Goal: Contribute content: Contribute content

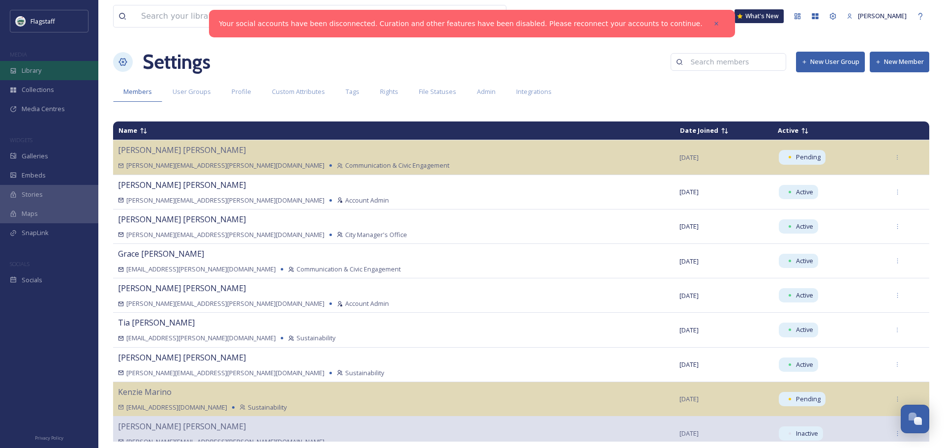
click at [37, 66] on span "Library" at bounding box center [32, 70] width 20 height 9
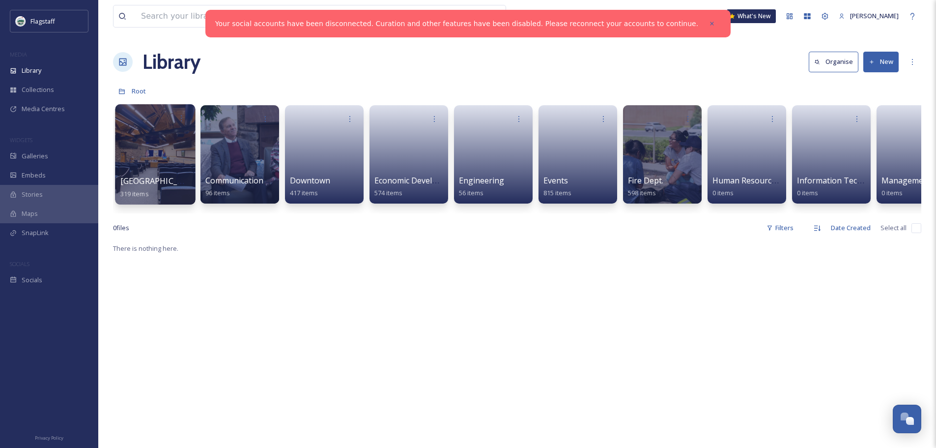
click at [156, 170] on div at bounding box center [155, 154] width 80 height 100
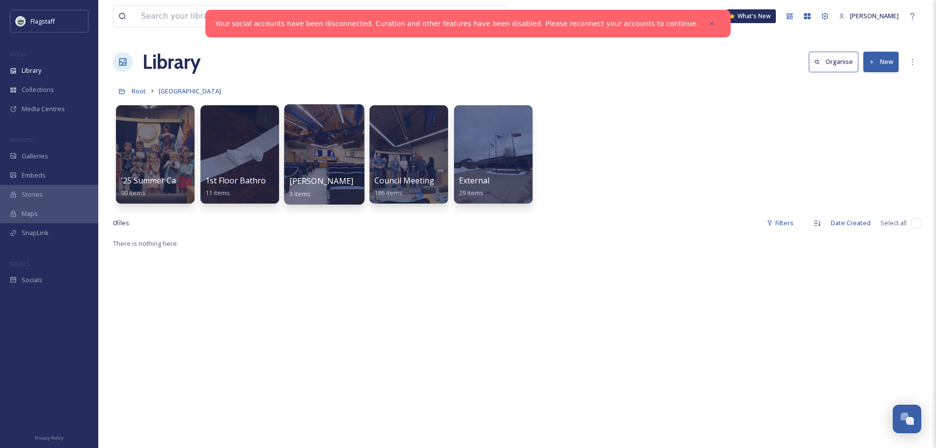
click at [337, 159] on div at bounding box center [324, 154] width 80 height 100
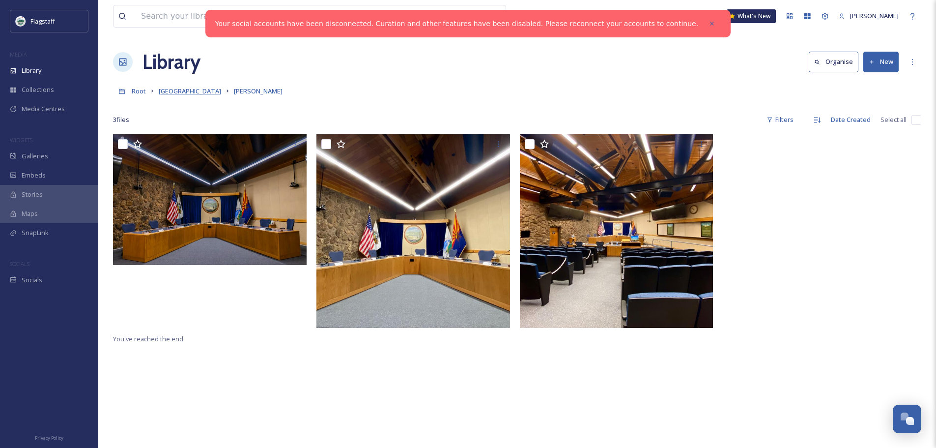
click at [175, 95] on span "City Hall" at bounding box center [190, 91] width 62 height 9
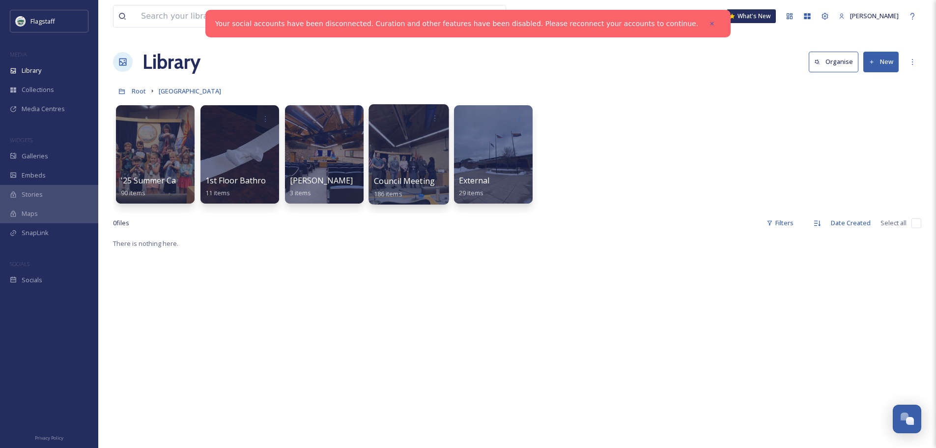
click at [406, 156] on div at bounding box center [409, 154] width 80 height 100
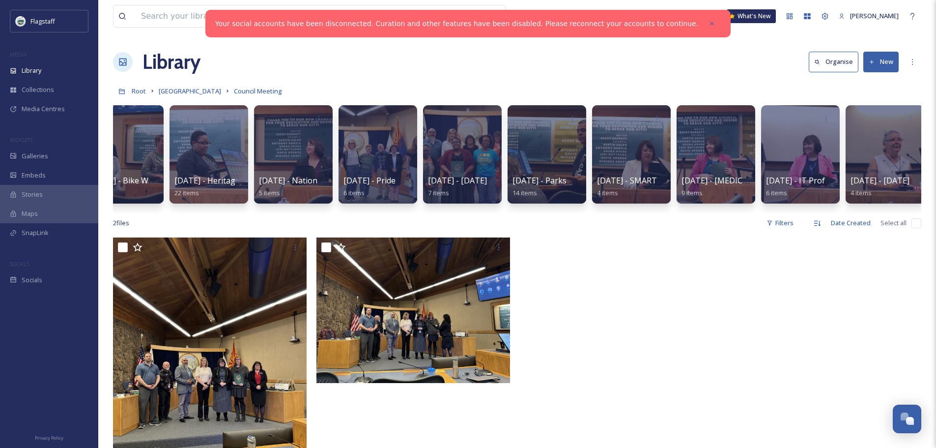
scroll to position [0, 882]
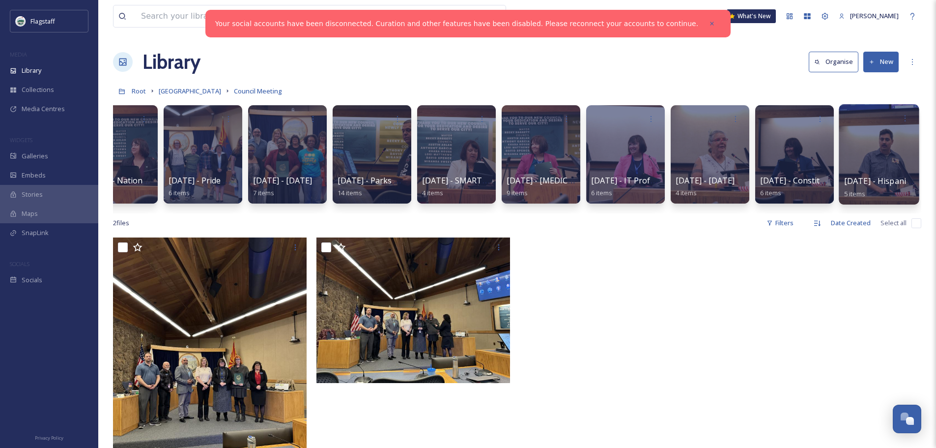
click at [888, 155] on div at bounding box center [879, 154] width 80 height 100
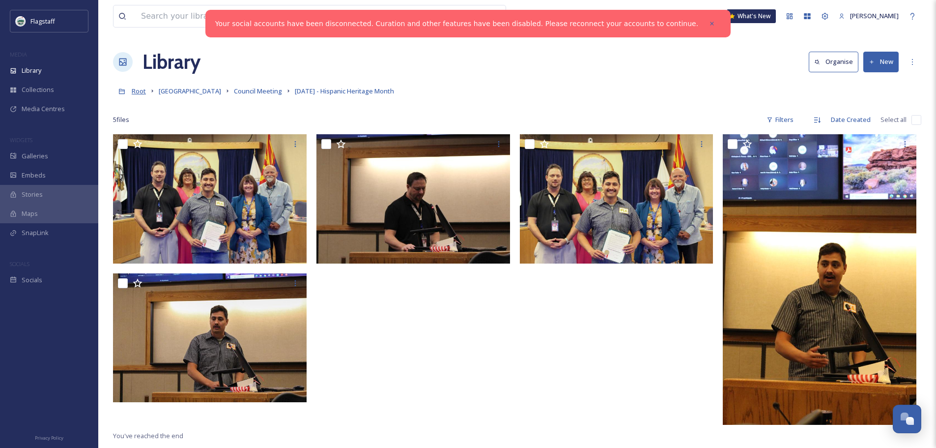
click at [139, 93] on span "Root" at bounding box center [139, 91] width 14 height 9
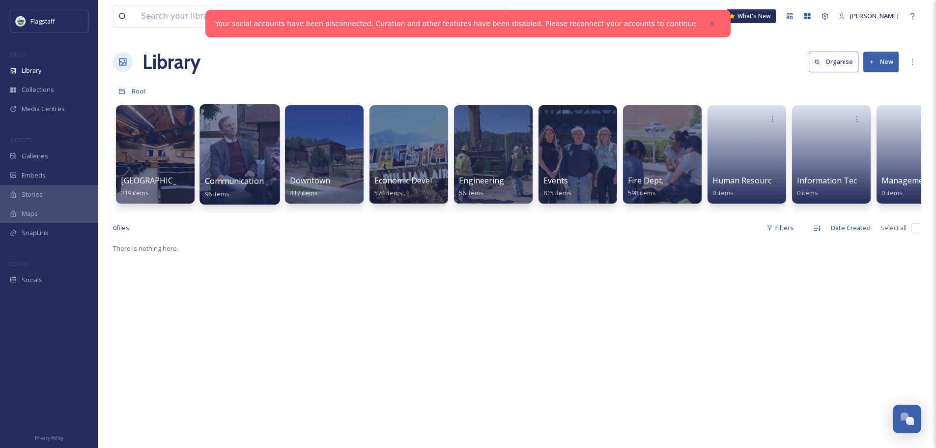
click at [258, 158] on div at bounding box center [240, 154] width 80 height 100
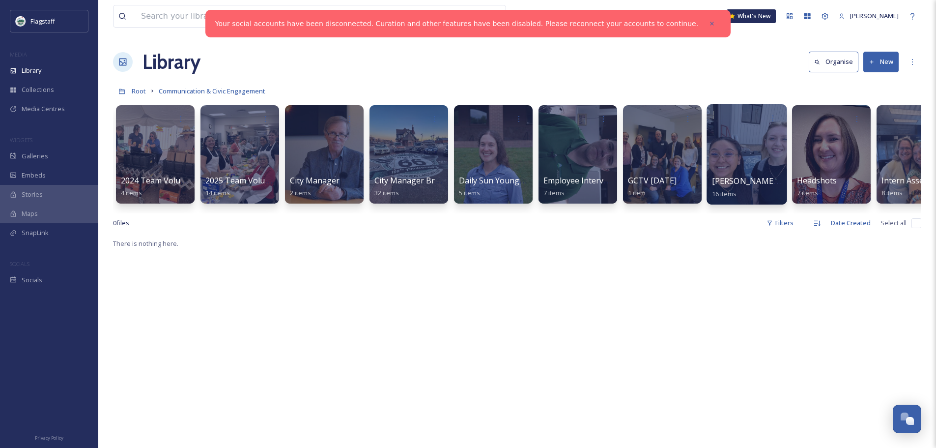
click at [735, 139] on div at bounding box center [747, 154] width 80 height 100
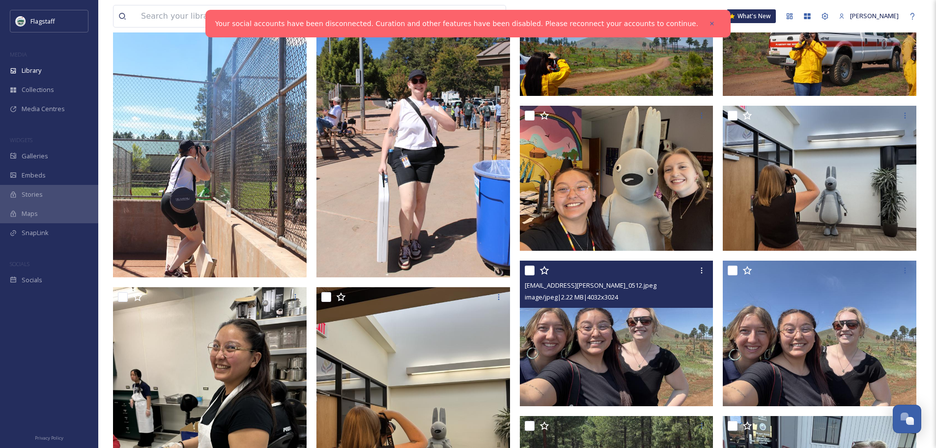
scroll to position [49, 0]
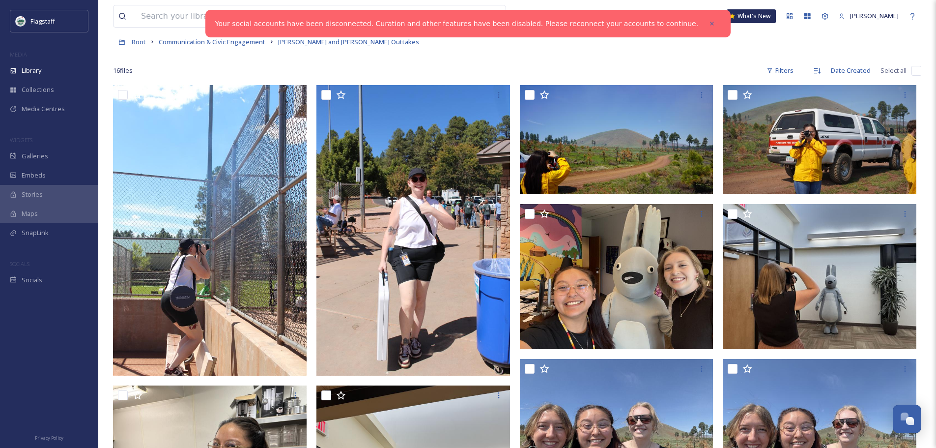
click at [141, 41] on span "Root" at bounding box center [139, 41] width 14 height 9
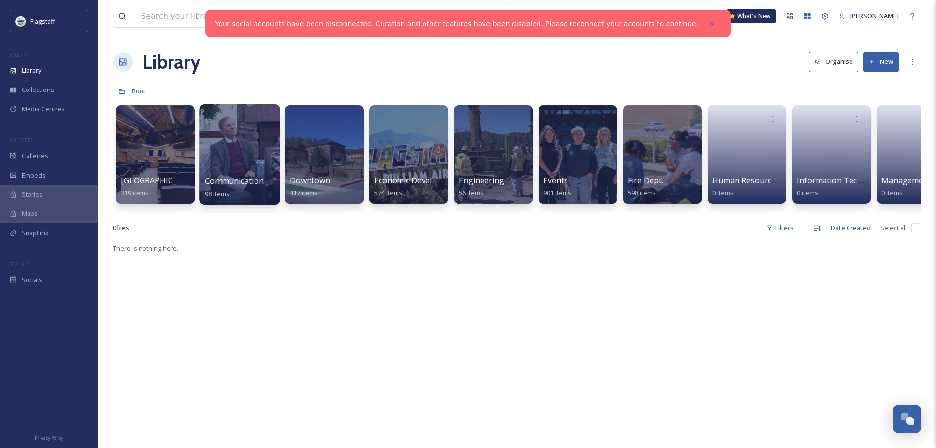
click at [225, 143] on div at bounding box center [240, 154] width 80 height 100
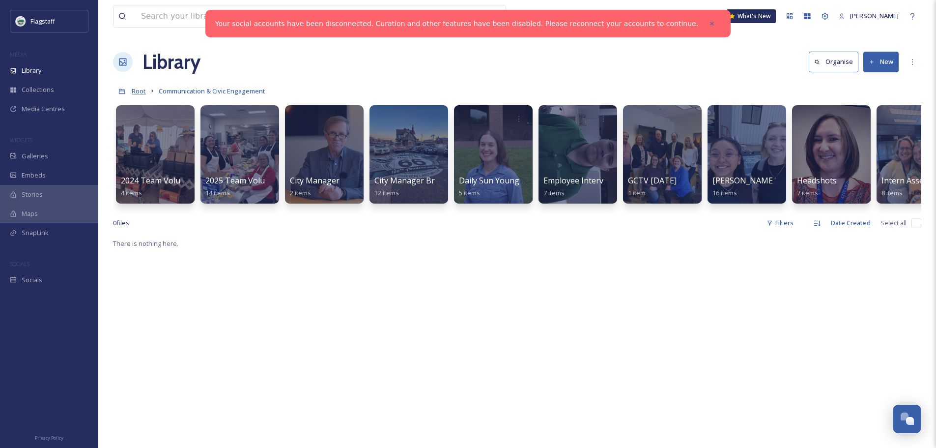
click at [138, 93] on span "Root" at bounding box center [139, 91] width 14 height 9
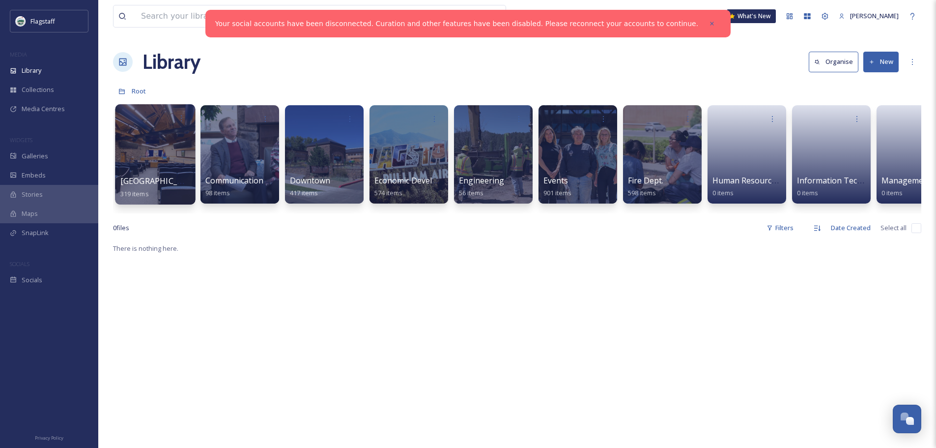
click at [170, 151] on div at bounding box center [155, 154] width 80 height 100
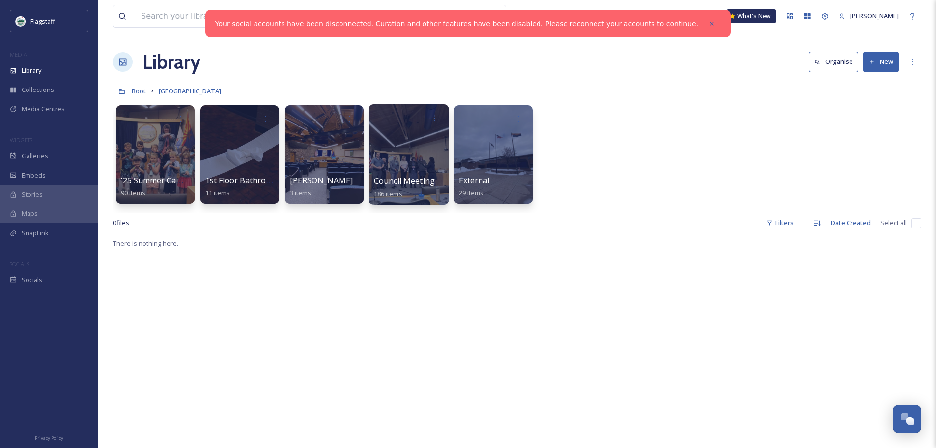
click at [409, 149] on div at bounding box center [409, 154] width 80 height 100
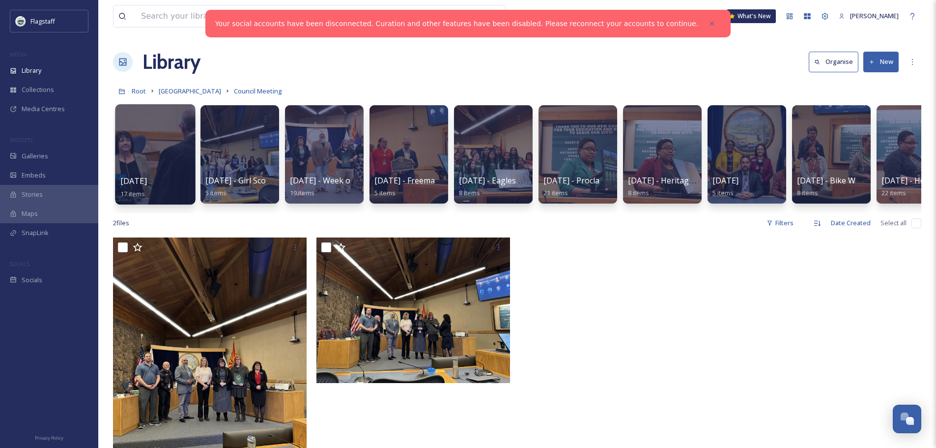
click at [152, 165] on div at bounding box center [155, 154] width 80 height 100
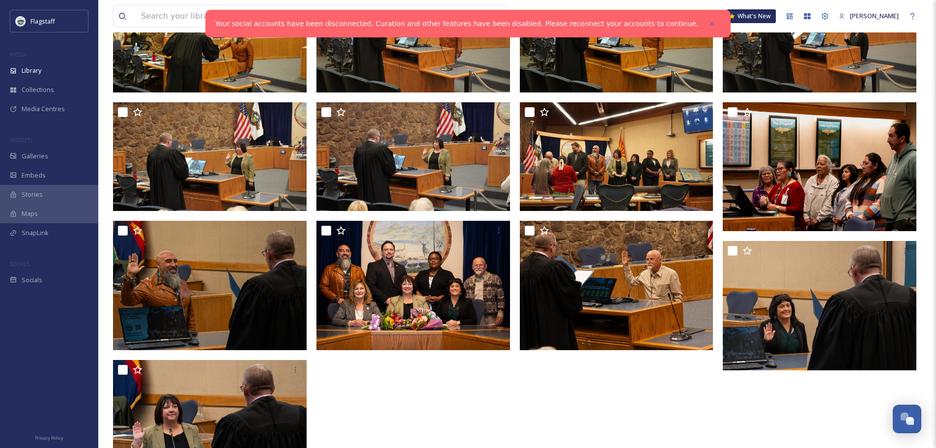
scroll to position [328, 0]
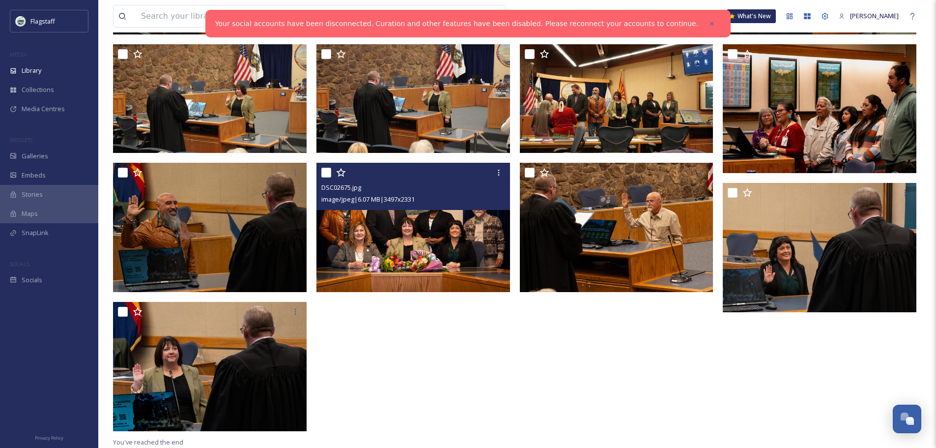
click at [405, 242] on img at bounding box center [414, 227] width 194 height 129
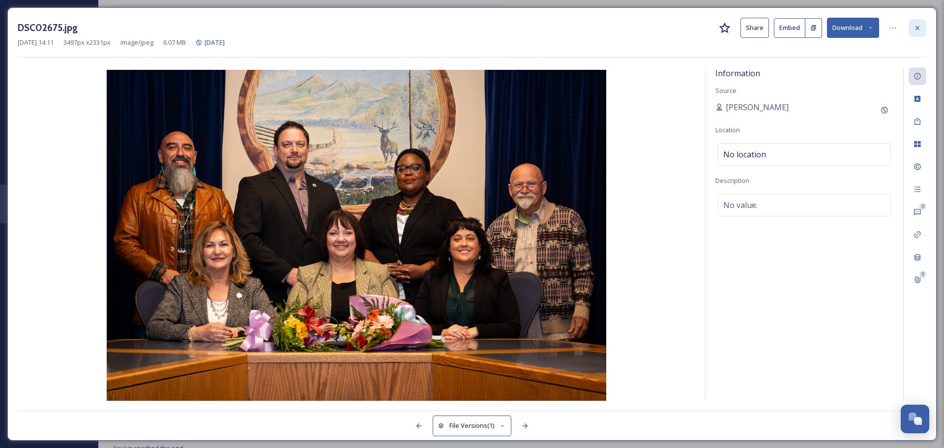
click at [912, 26] on div at bounding box center [917, 28] width 18 height 18
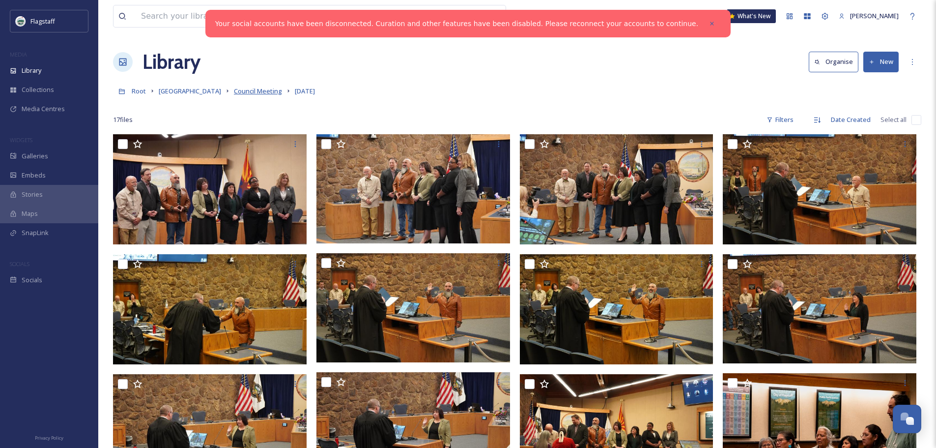
click at [234, 93] on span "Council Meeting" at bounding box center [258, 91] width 48 height 9
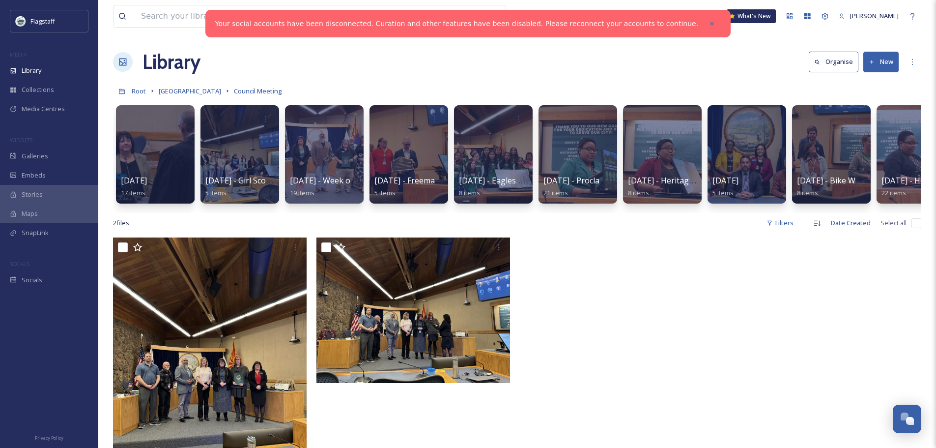
click at [173, 87] on link "City Hall" at bounding box center [190, 91] width 62 height 12
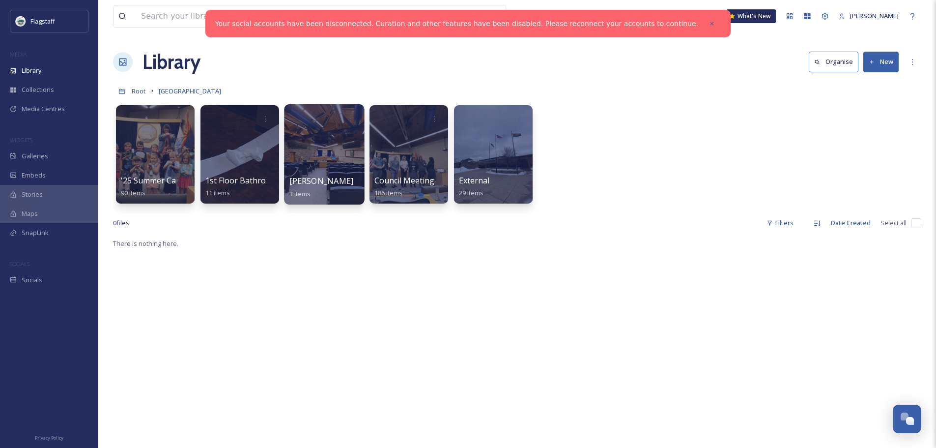
click at [318, 152] on div at bounding box center [324, 154] width 80 height 100
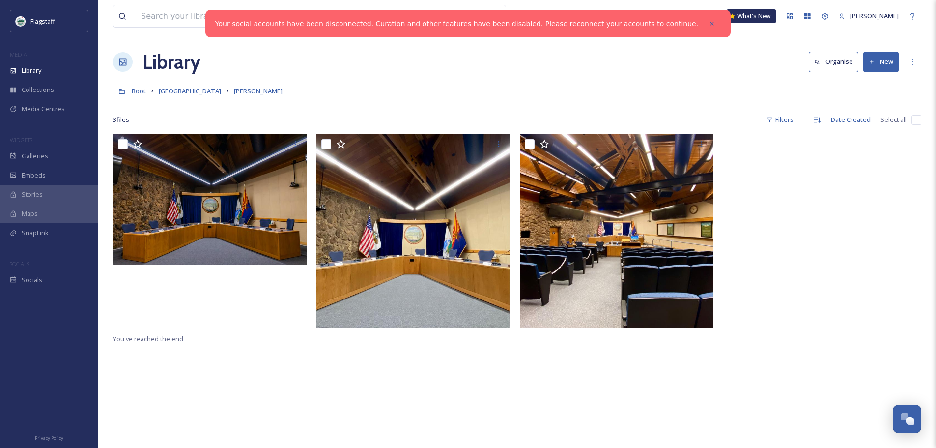
click at [175, 89] on span "City Hall" at bounding box center [190, 91] width 62 height 9
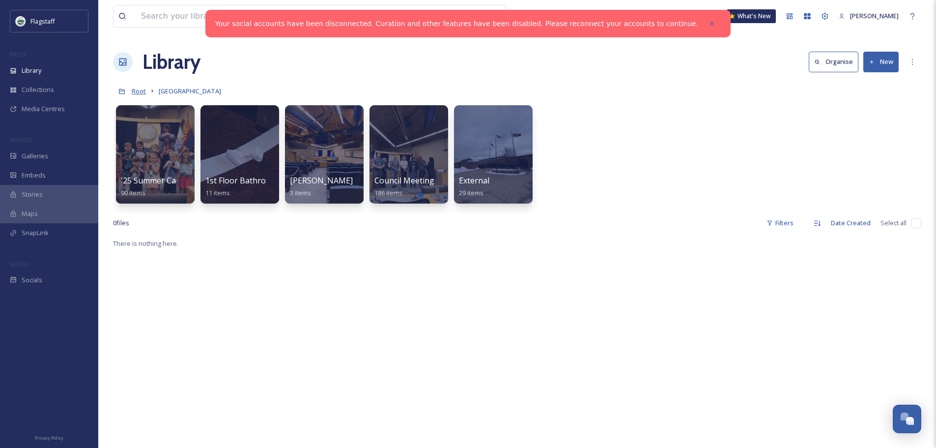
click at [138, 91] on span "Root" at bounding box center [139, 91] width 14 height 9
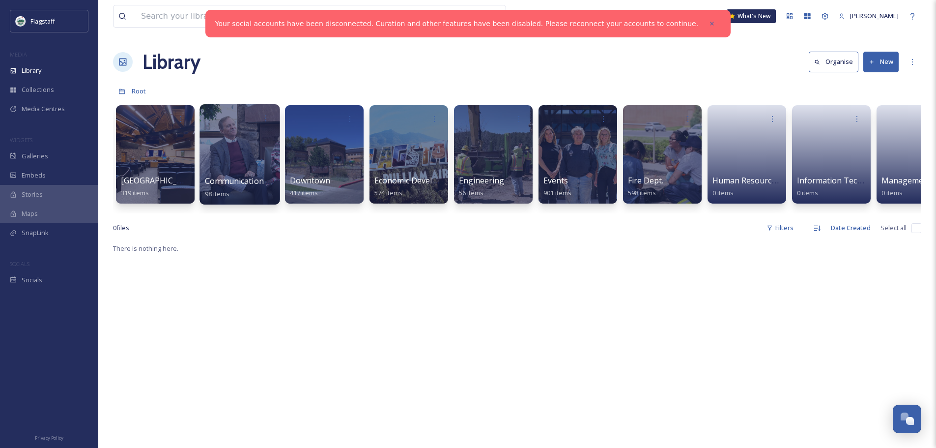
click at [256, 166] on div at bounding box center [240, 154] width 80 height 100
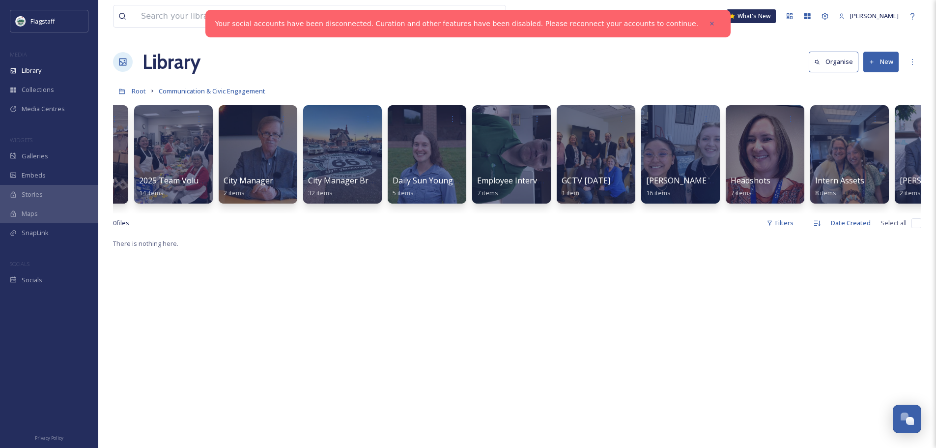
scroll to position [0, 121]
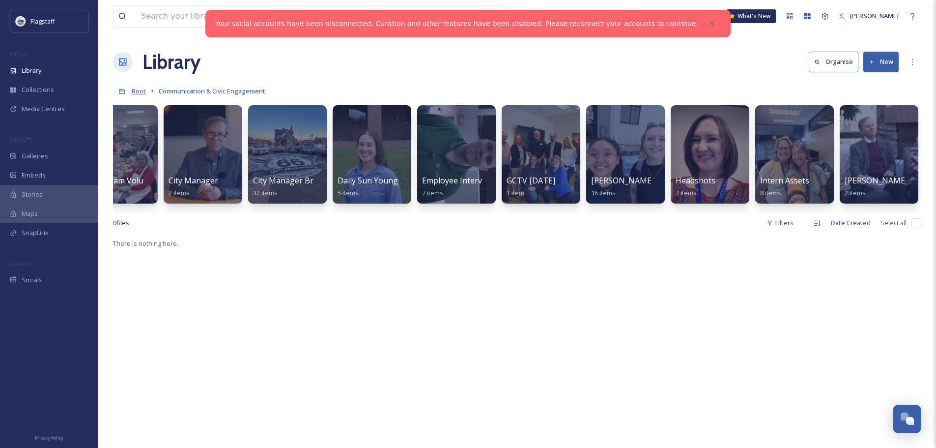
click at [144, 90] on span "Root" at bounding box center [139, 91] width 14 height 9
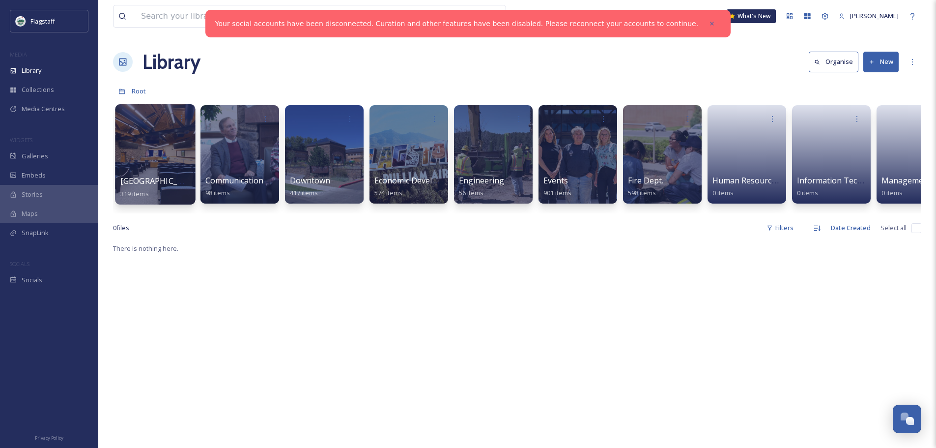
click at [160, 176] on div "City Hall 319 items" at bounding box center [155, 187] width 70 height 25
click at [152, 154] on div at bounding box center [155, 154] width 80 height 100
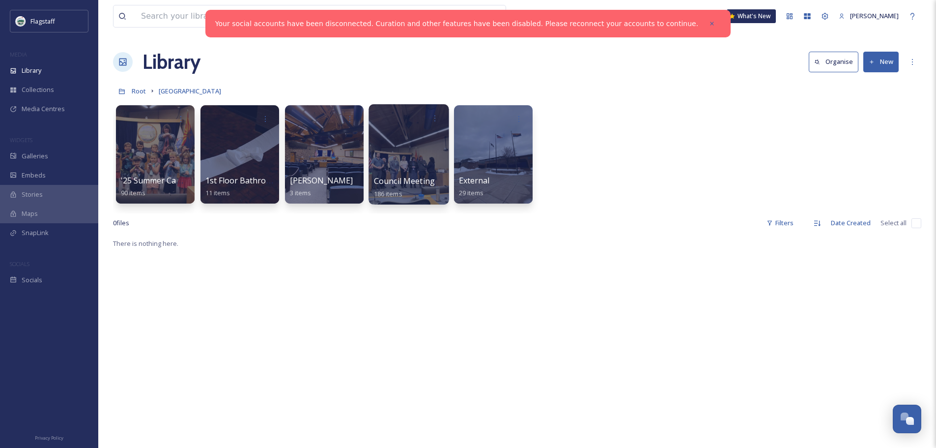
click at [381, 145] on div at bounding box center [409, 154] width 80 height 100
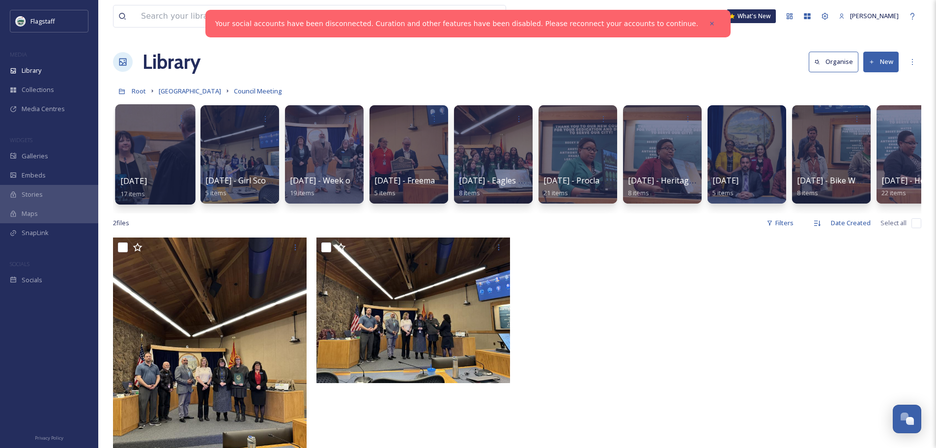
click at [127, 137] on div at bounding box center [155, 154] width 80 height 100
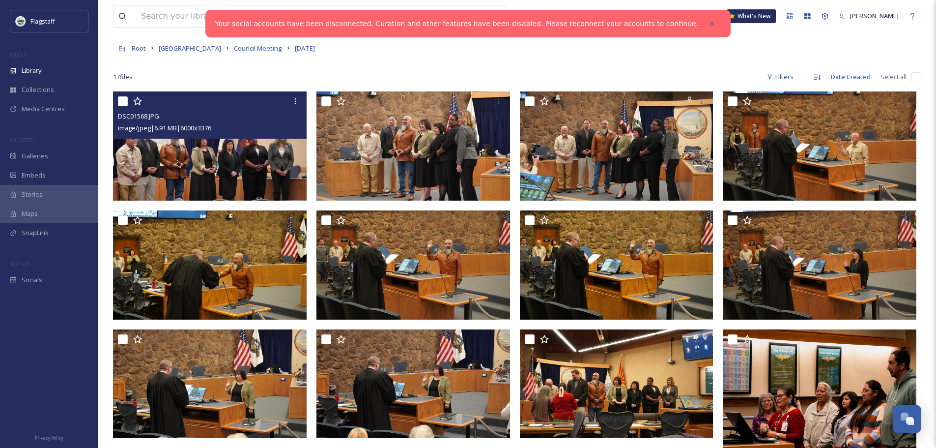
scroll to position [98, 0]
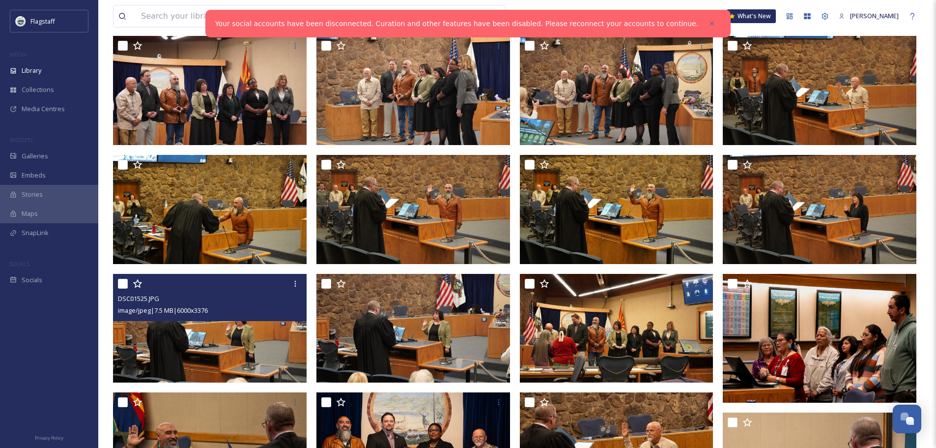
click at [257, 336] on img at bounding box center [210, 328] width 194 height 109
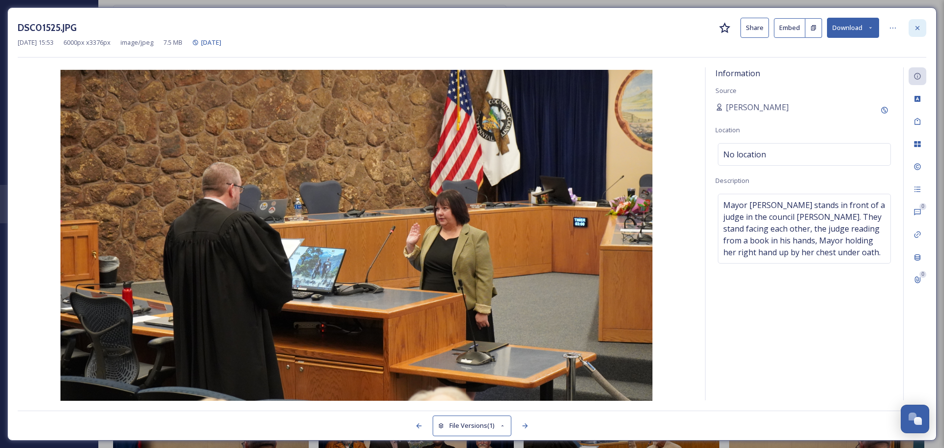
click at [916, 24] on icon at bounding box center [917, 28] width 8 height 8
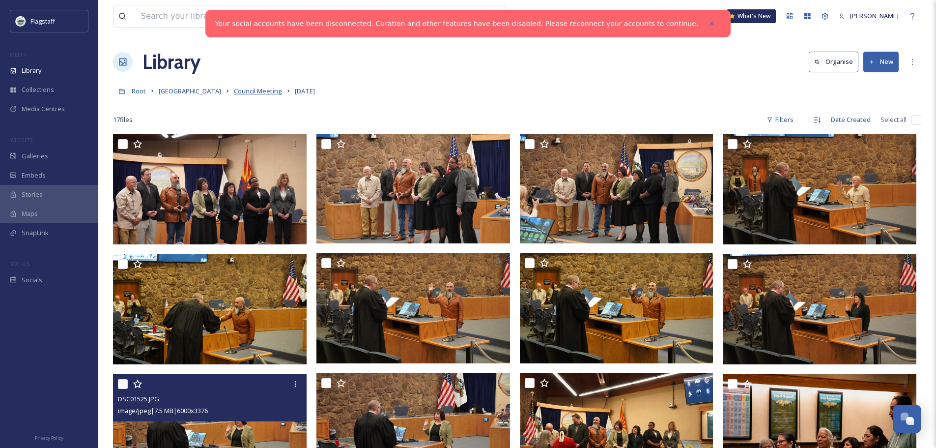
click at [234, 91] on span "Council Meeting" at bounding box center [258, 91] width 48 height 9
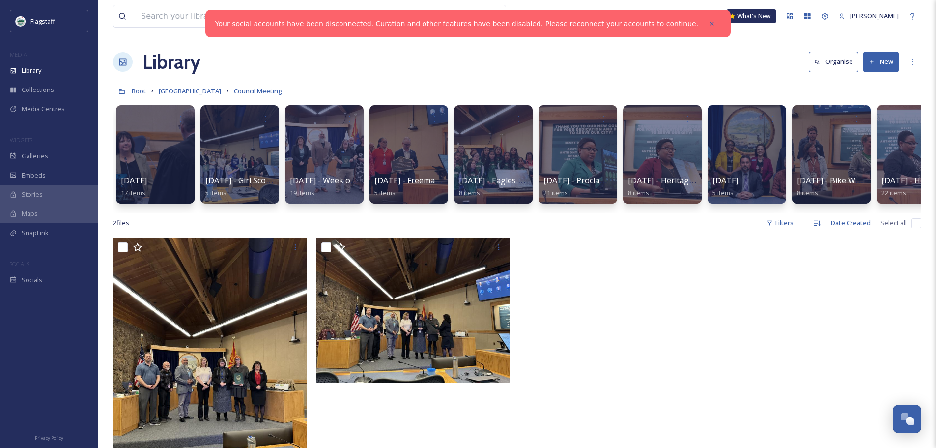
click at [179, 92] on span "City Hall" at bounding box center [190, 91] width 62 height 9
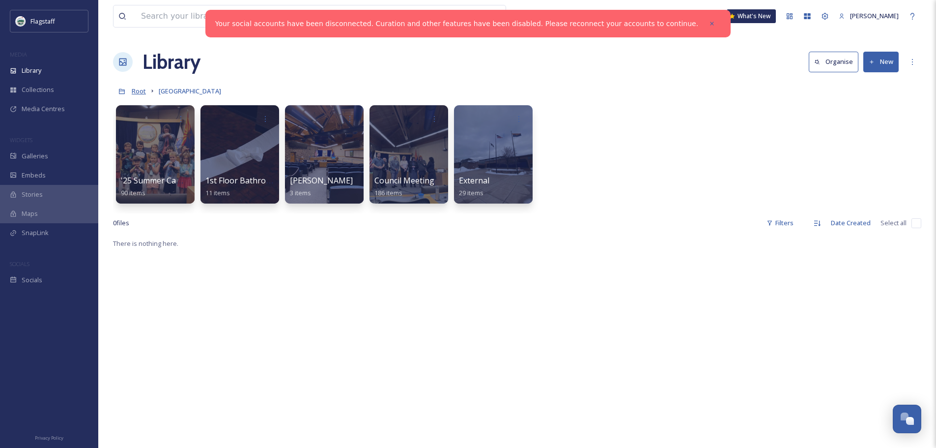
click at [132, 92] on span "Root" at bounding box center [139, 91] width 14 height 9
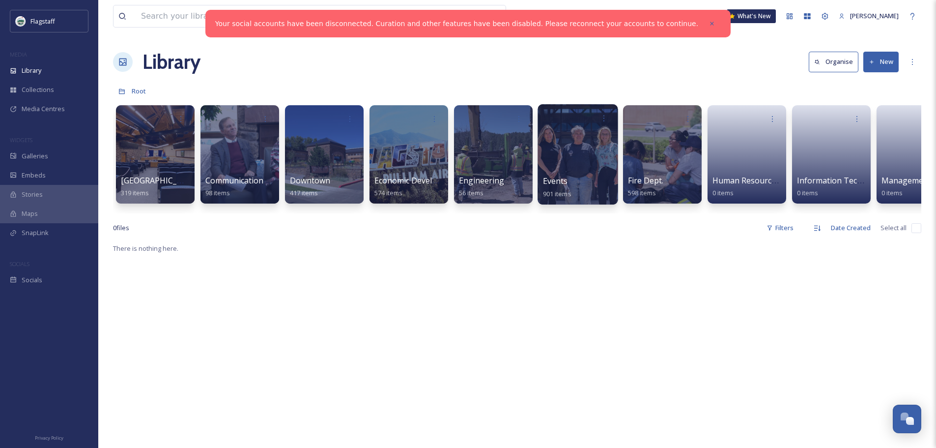
click at [589, 145] on div at bounding box center [578, 154] width 80 height 100
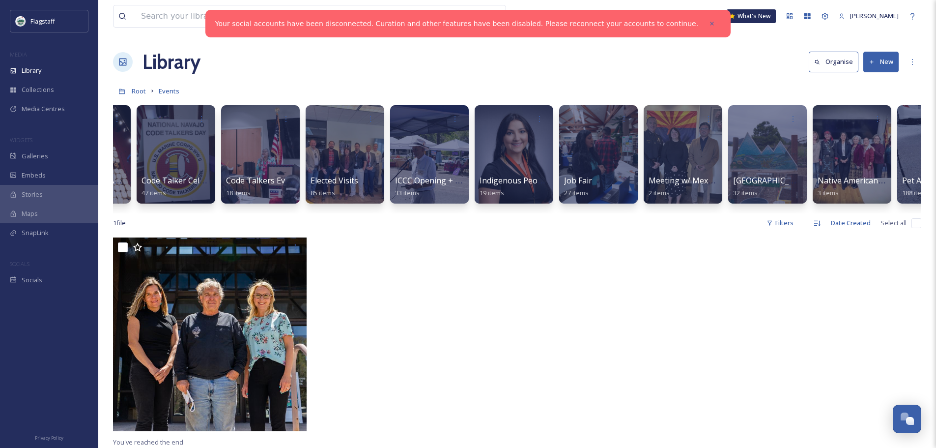
scroll to position [0, 573]
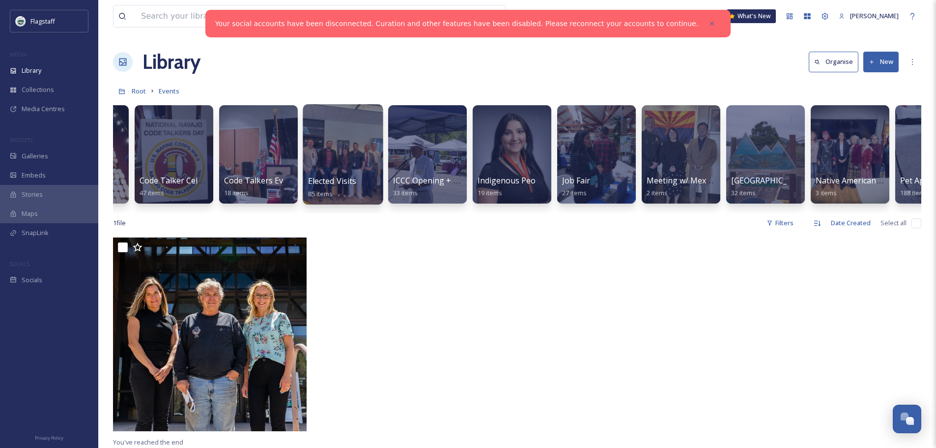
click at [321, 160] on div at bounding box center [343, 154] width 80 height 100
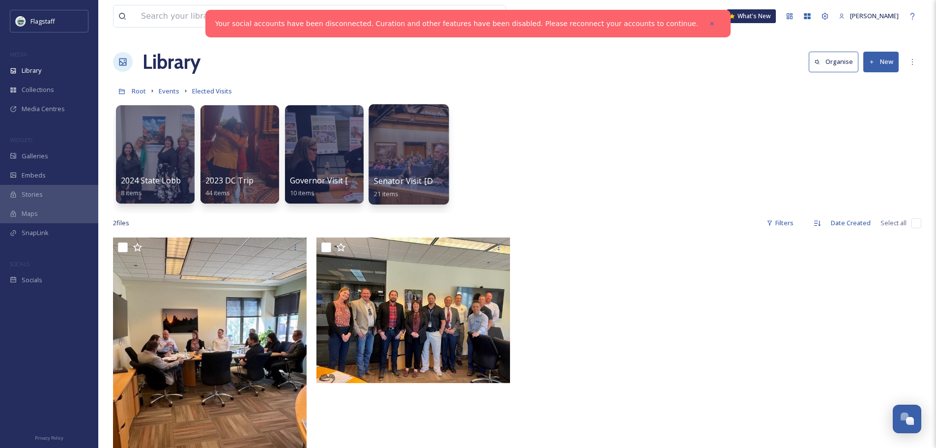
click at [418, 140] on div at bounding box center [409, 154] width 80 height 100
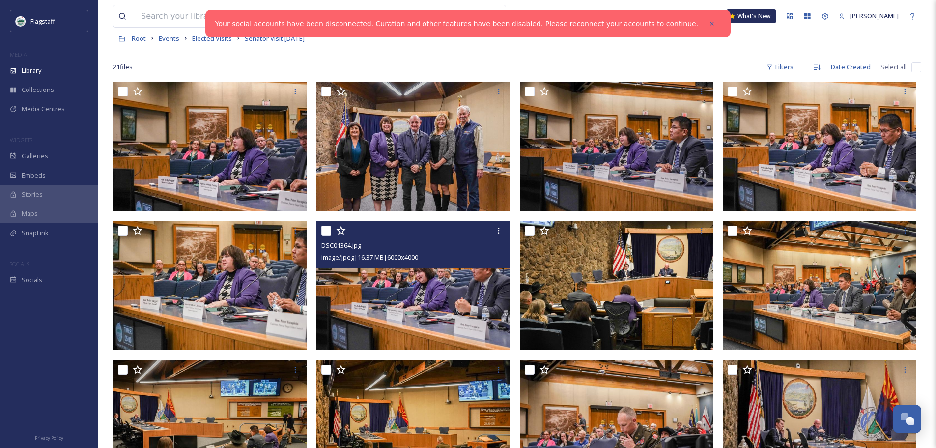
scroll to position [35, 0]
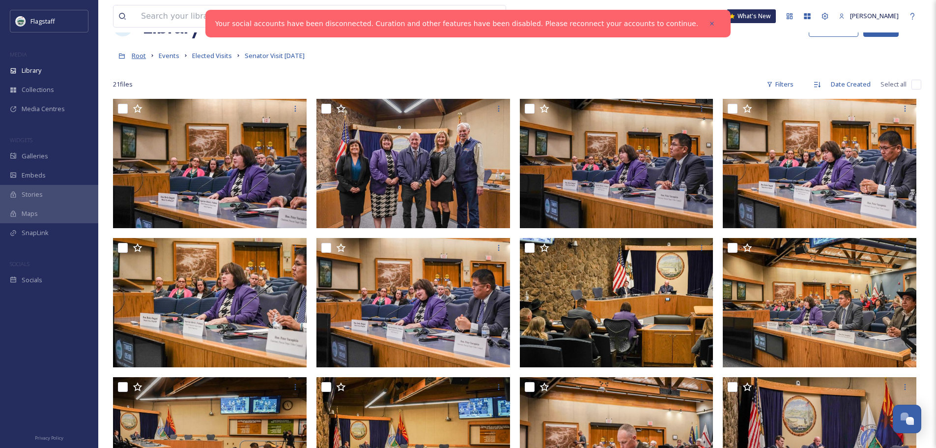
click at [137, 55] on span "Root" at bounding box center [139, 55] width 14 height 9
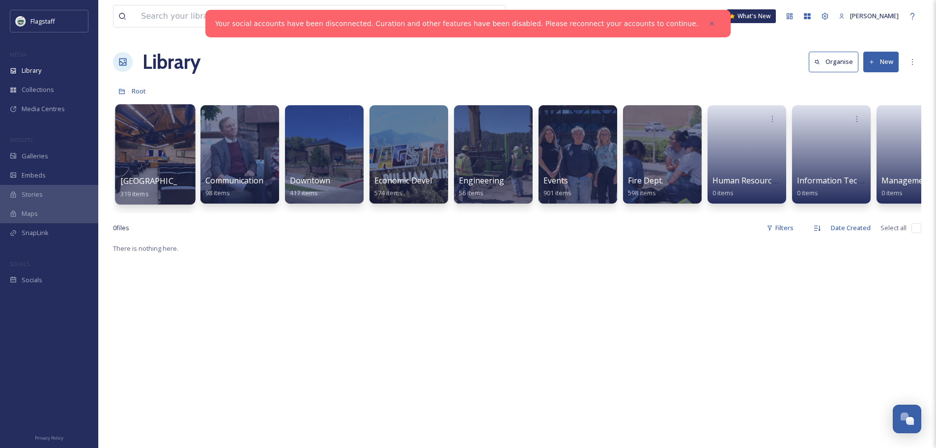
click at [169, 166] on div at bounding box center [155, 154] width 80 height 100
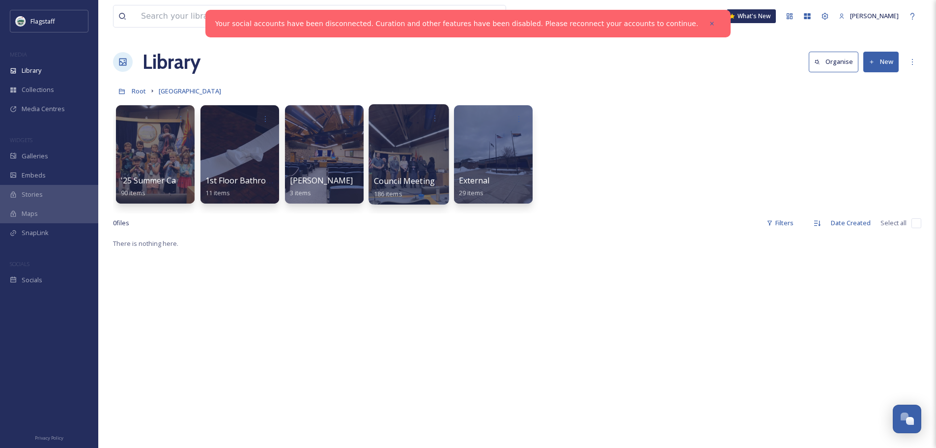
click at [413, 154] on div at bounding box center [409, 154] width 80 height 100
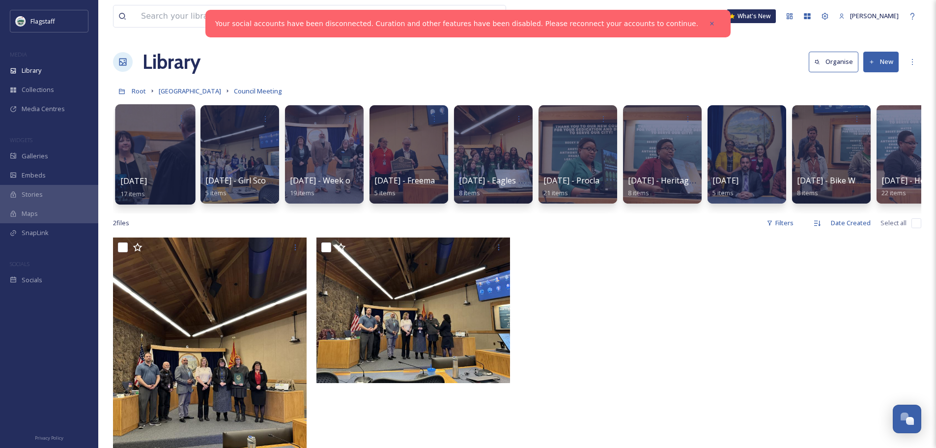
click at [171, 180] on div "12.17.24 17 items" at bounding box center [155, 187] width 70 height 25
click at [165, 169] on div at bounding box center [155, 154] width 80 height 100
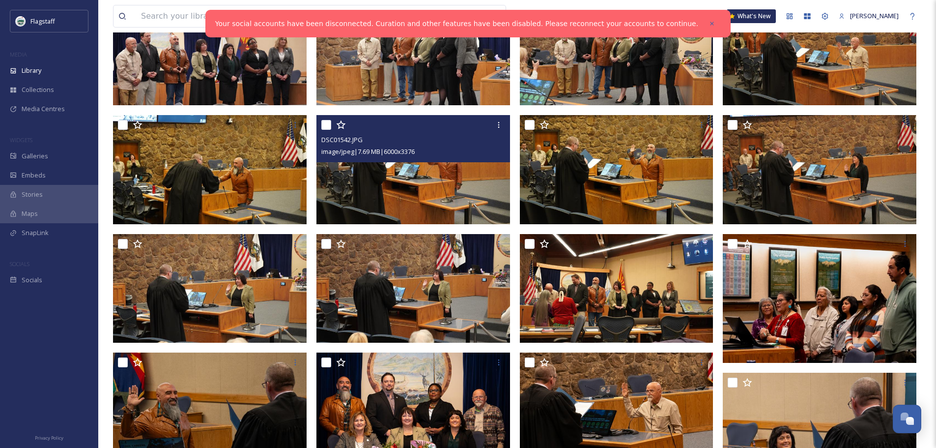
scroll to position [328, 0]
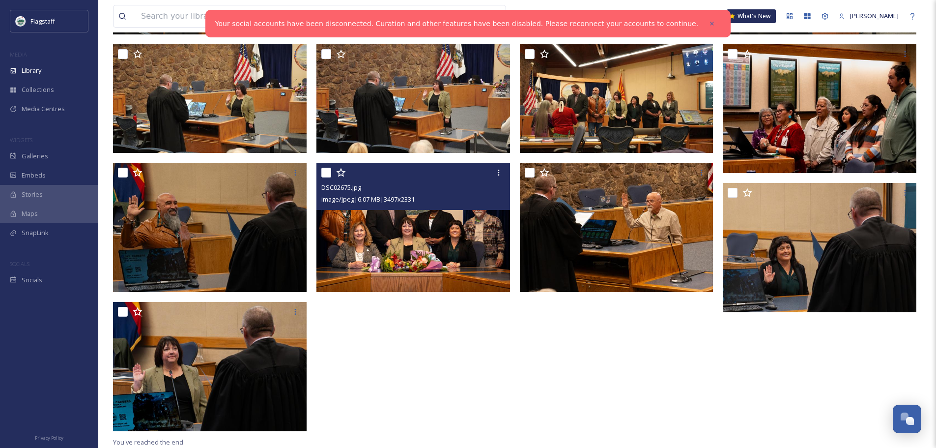
click at [431, 234] on img at bounding box center [414, 227] width 194 height 129
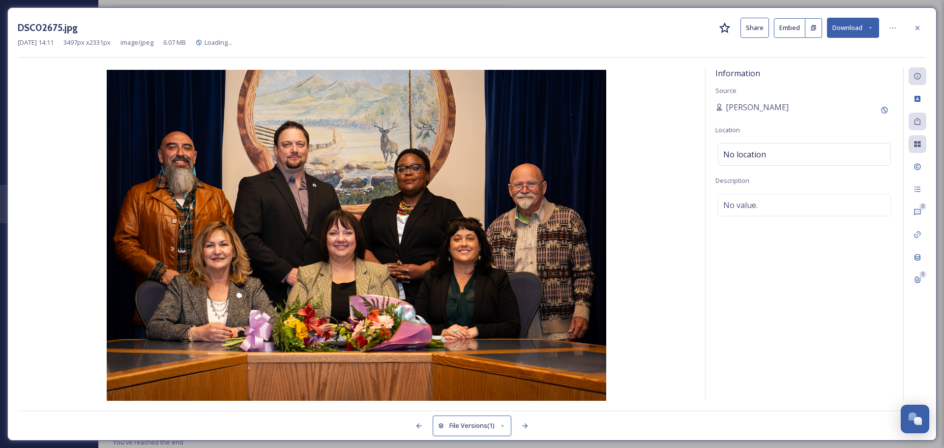
click at [845, 32] on button "Download" at bounding box center [853, 28] width 52 height 20
click at [840, 48] on span "Download Original (3497 x 2331)" at bounding box center [827, 50] width 93 height 9
click at [914, 25] on icon at bounding box center [917, 28] width 8 height 8
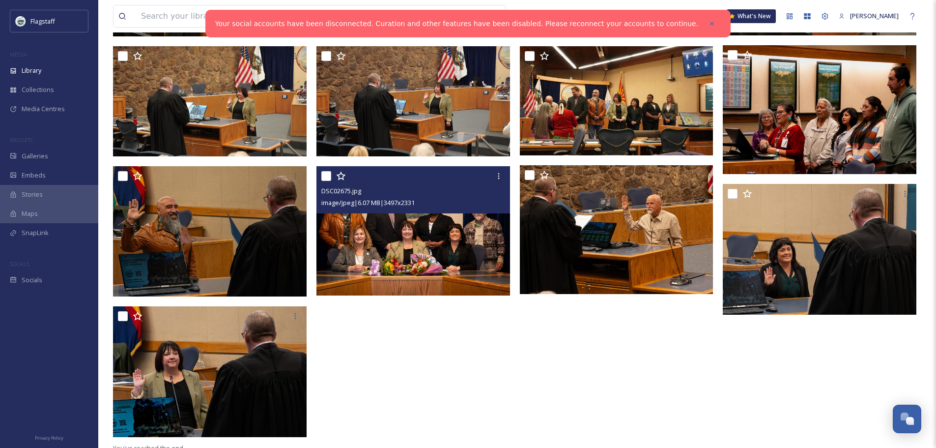
click at [429, 237] on img at bounding box center [414, 230] width 194 height 129
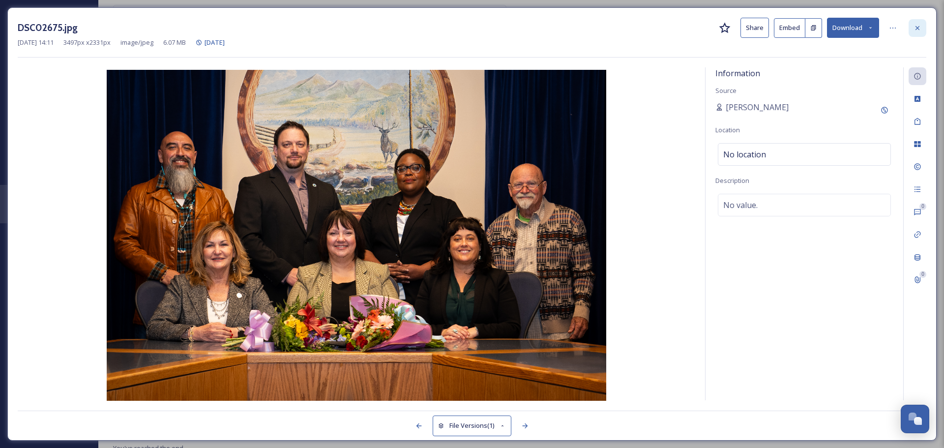
click at [920, 25] on icon at bounding box center [917, 28] width 8 height 8
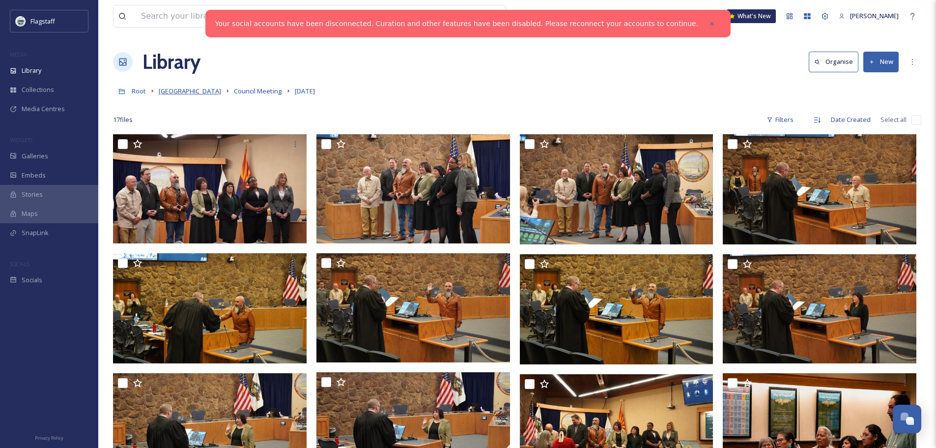
click at [171, 91] on span "City Hall" at bounding box center [190, 91] width 62 height 9
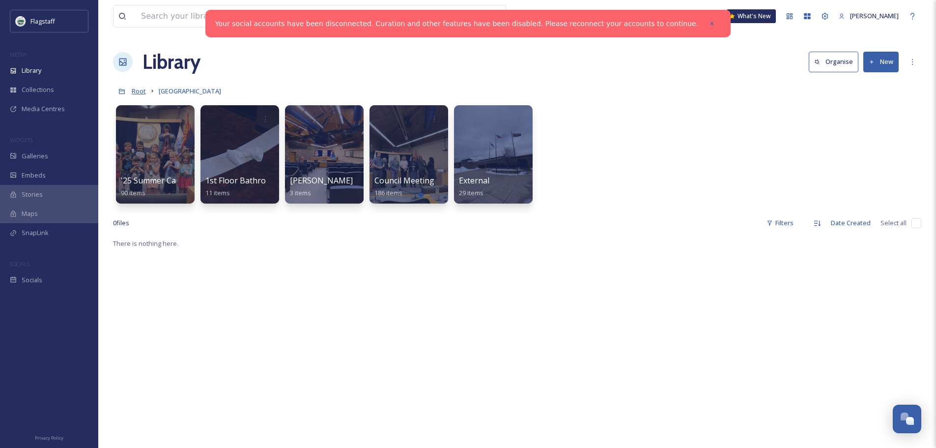
click at [138, 91] on span "Root" at bounding box center [139, 91] width 14 height 9
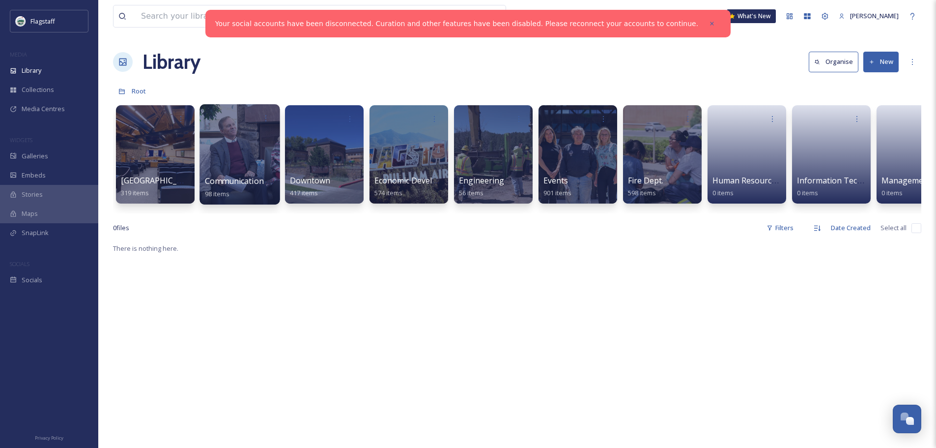
click at [229, 162] on div at bounding box center [240, 154] width 80 height 100
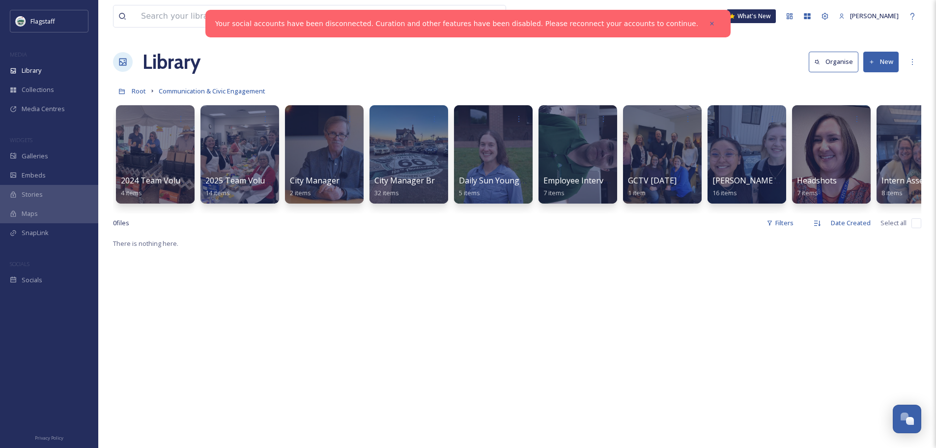
scroll to position [0, 121]
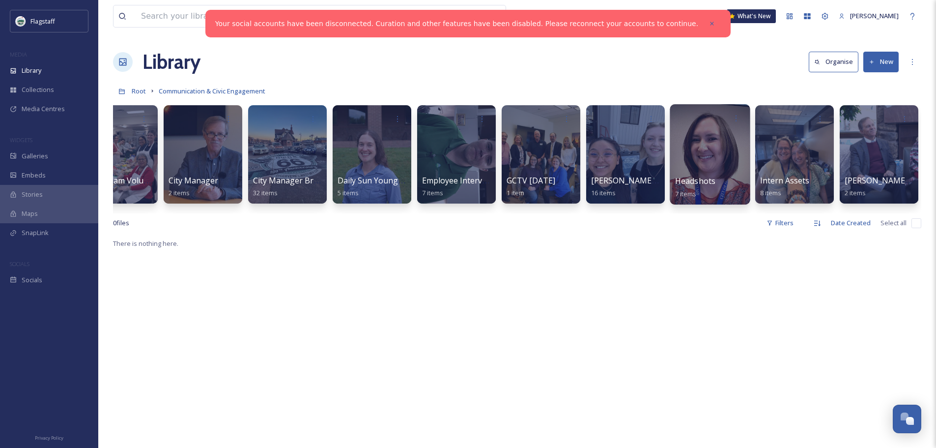
click at [715, 127] on div at bounding box center [710, 154] width 80 height 100
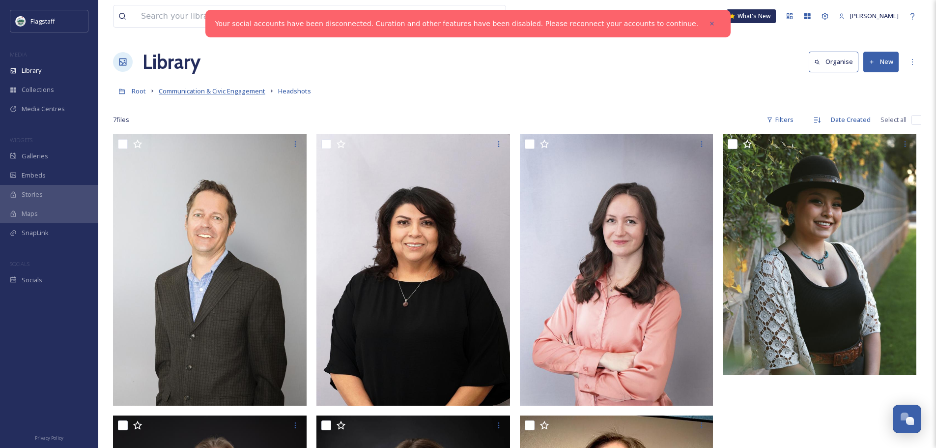
click at [258, 93] on span "Communication & Civic Engagement" at bounding box center [212, 91] width 107 height 9
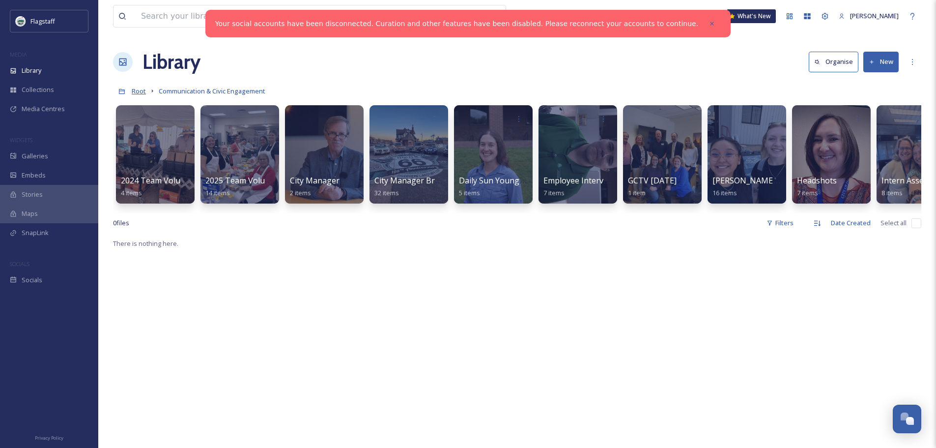
click at [142, 91] on span "Root" at bounding box center [139, 91] width 14 height 9
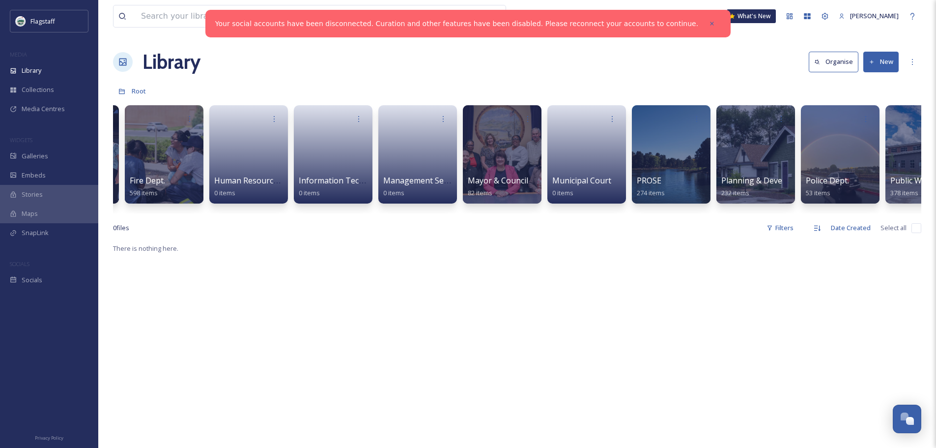
scroll to position [0, 574]
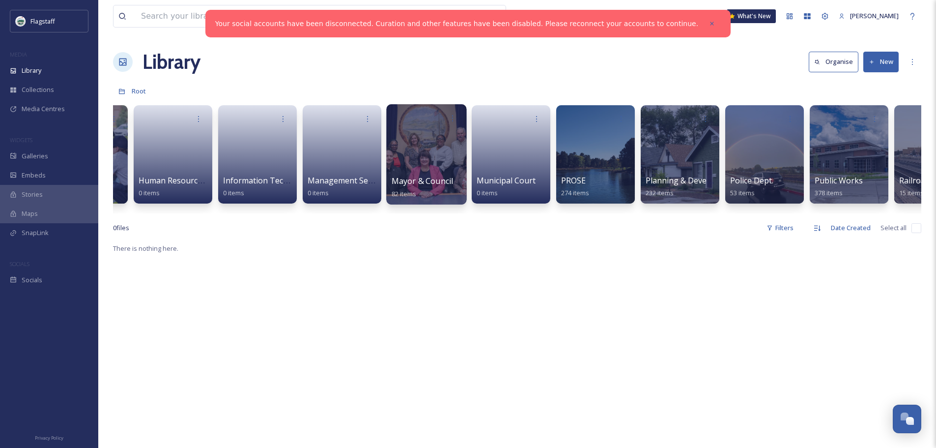
click at [417, 144] on div at bounding box center [426, 154] width 80 height 100
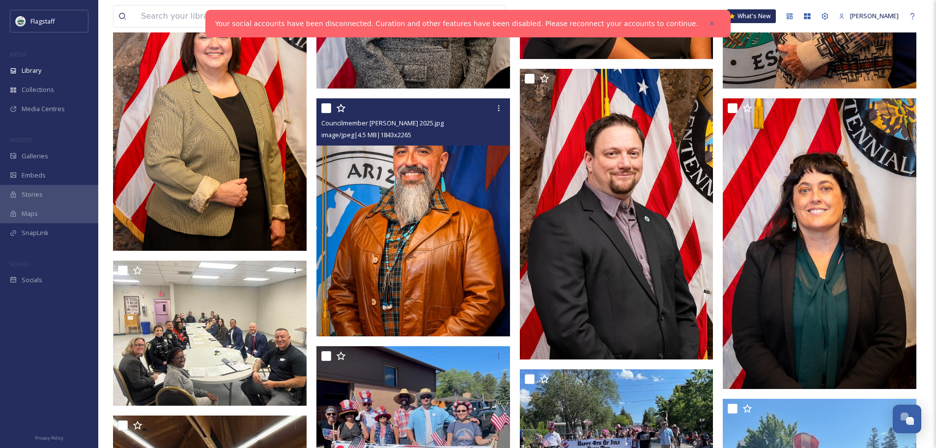
scroll to position [197, 0]
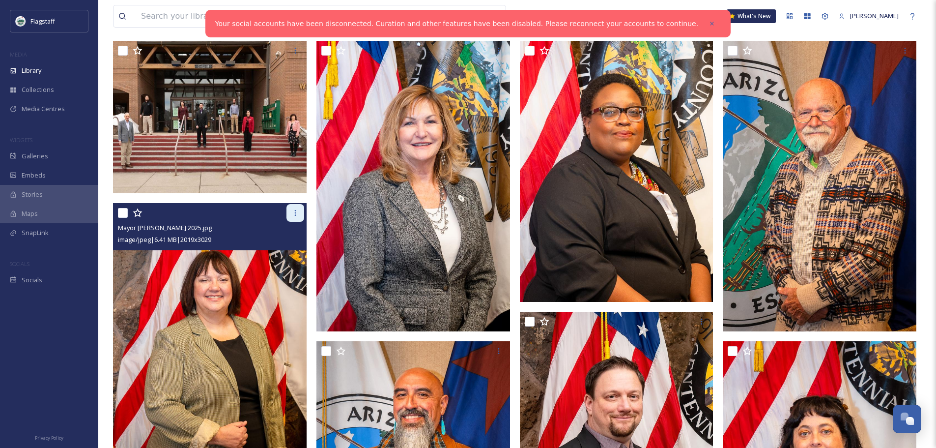
click at [299, 214] on icon at bounding box center [295, 213] width 8 height 8
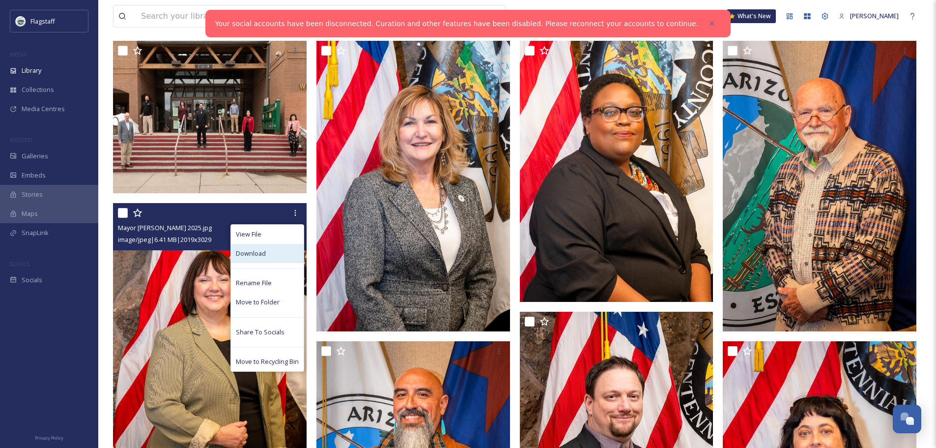
click at [275, 252] on div "Download" at bounding box center [267, 253] width 73 height 19
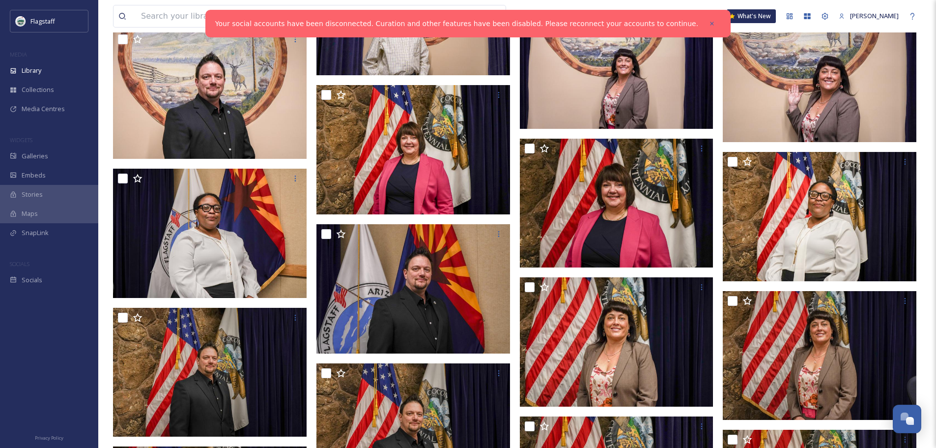
scroll to position [1180, 0]
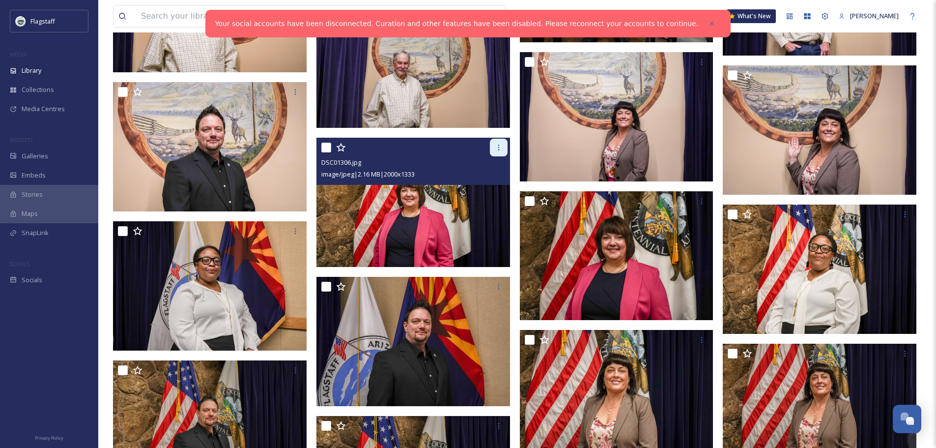
click at [506, 145] on div at bounding box center [499, 148] width 18 height 18
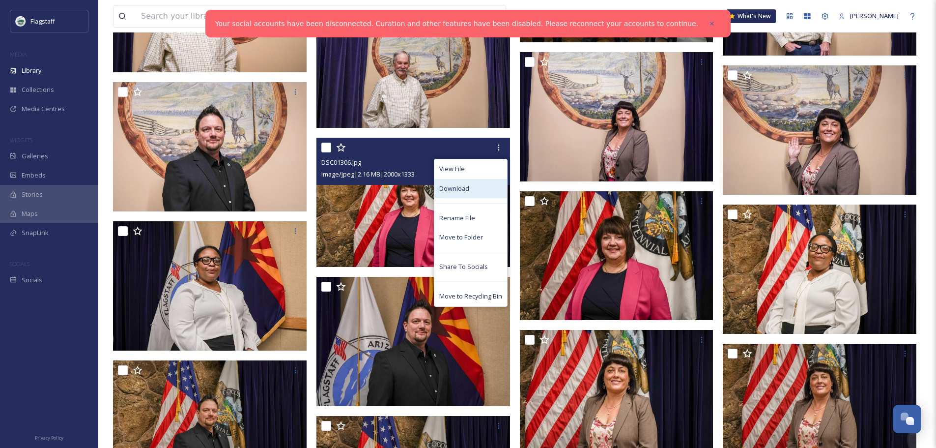
click at [480, 188] on div "Download" at bounding box center [471, 188] width 73 height 19
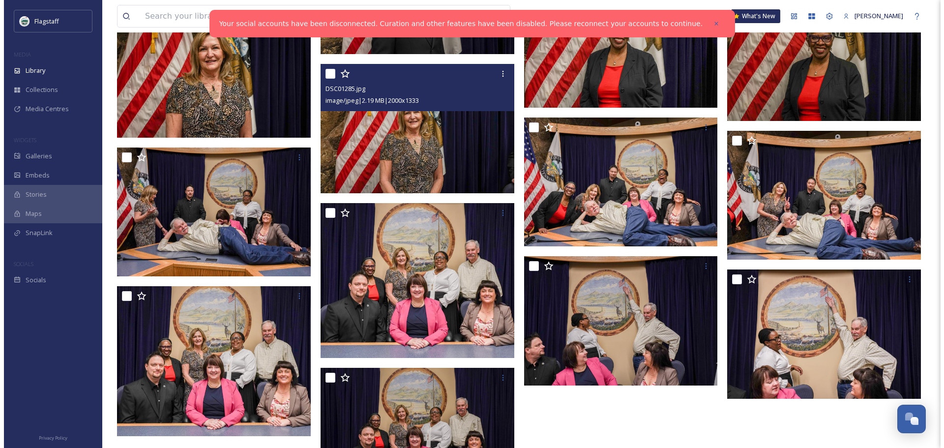
scroll to position [1671, 0]
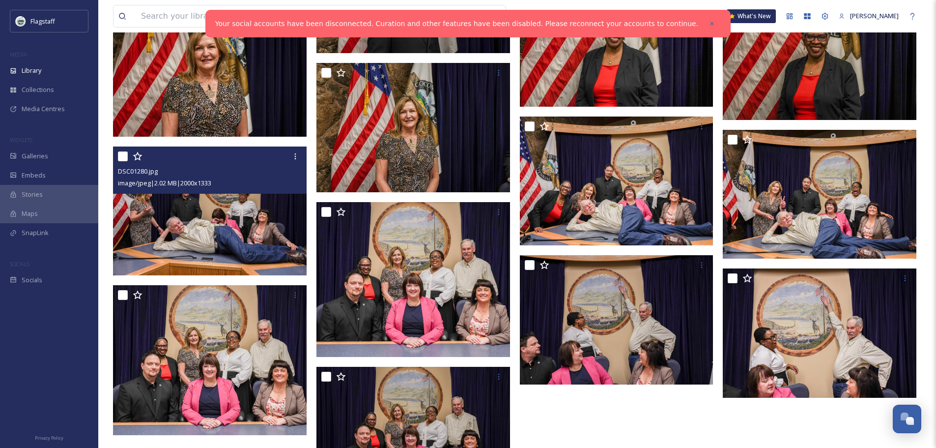
click at [245, 219] on img at bounding box center [210, 210] width 194 height 129
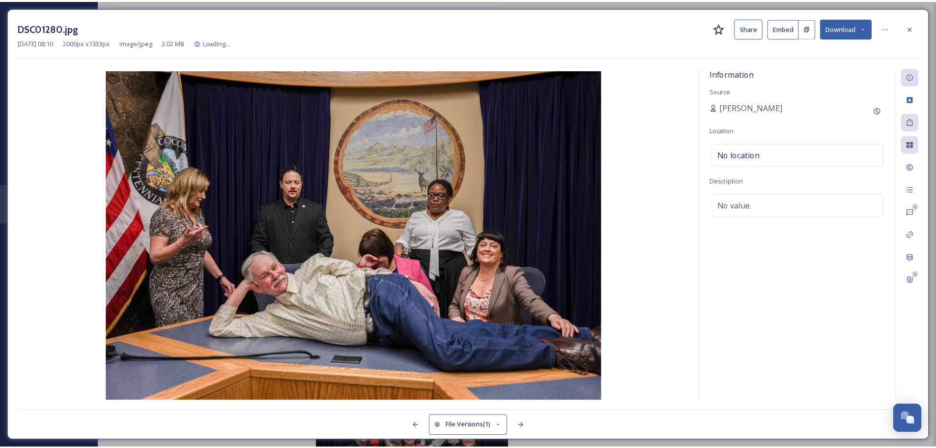
scroll to position [1685, 0]
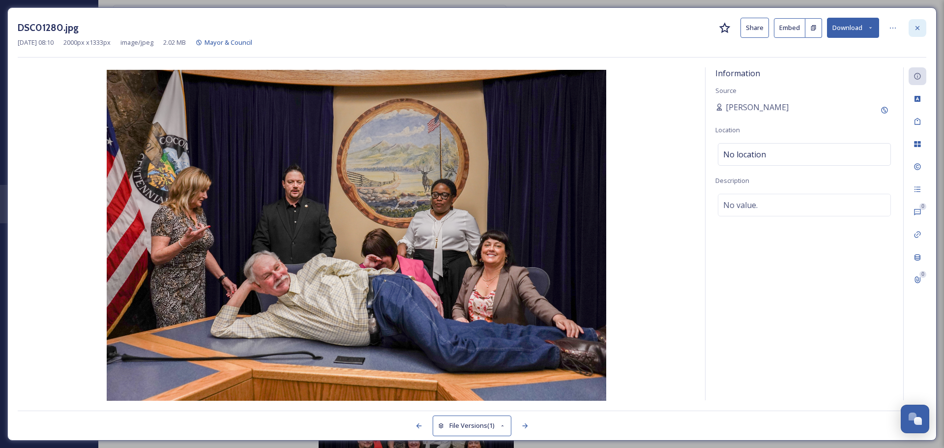
click at [922, 29] on div at bounding box center [917, 28] width 18 height 18
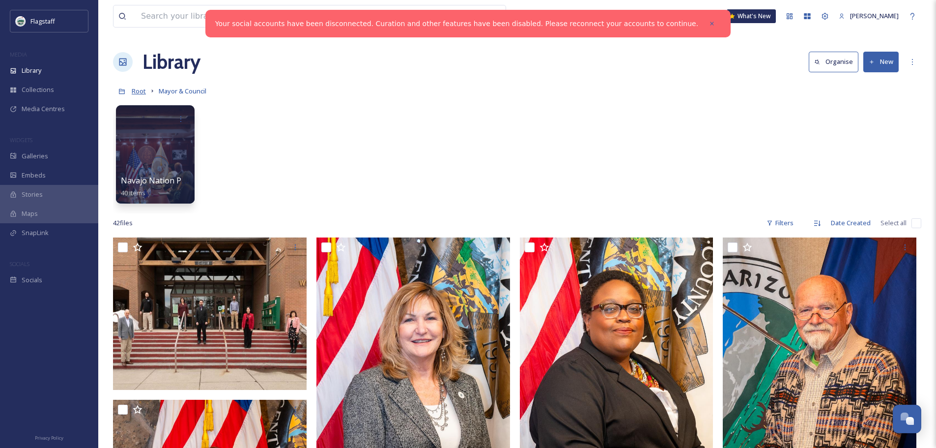
click at [140, 92] on span "Root" at bounding box center [139, 91] width 14 height 9
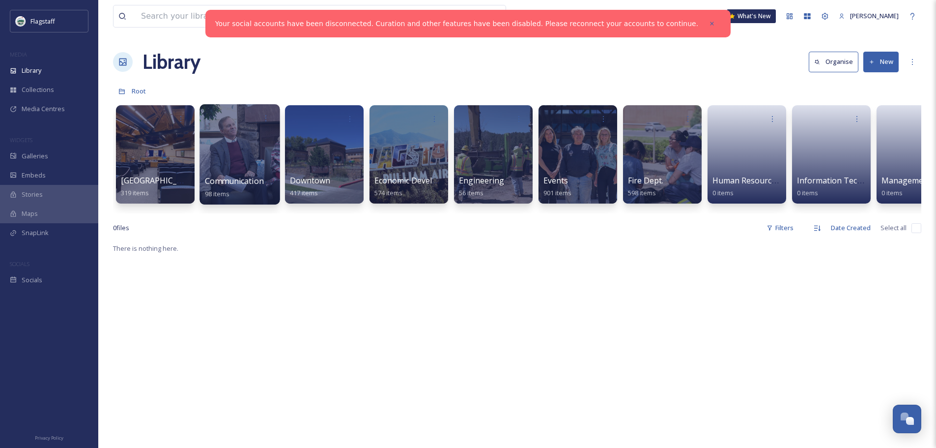
click at [240, 157] on div at bounding box center [240, 154] width 80 height 100
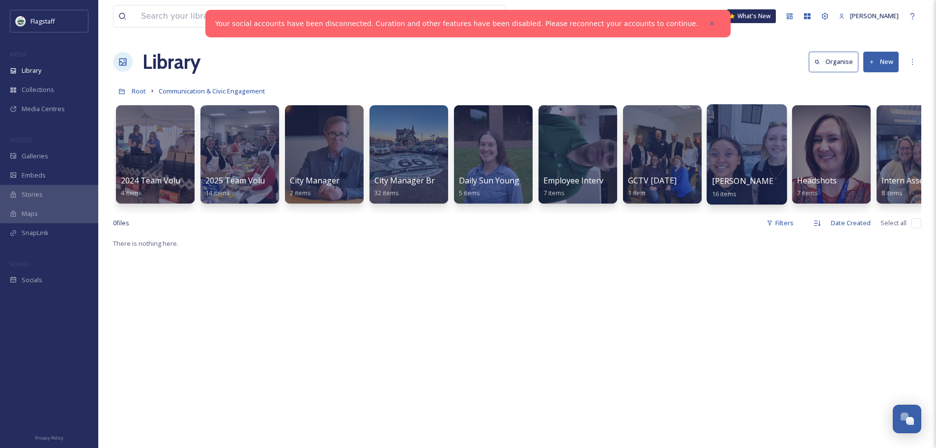
click at [776, 143] on div at bounding box center [747, 154] width 80 height 100
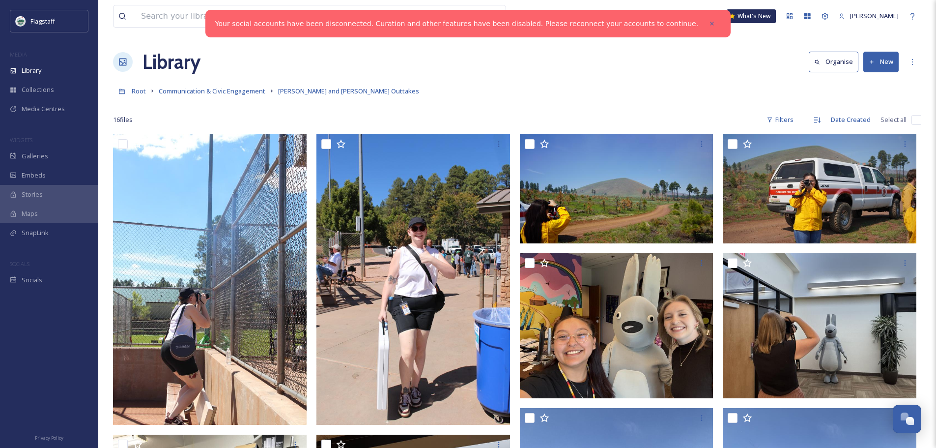
click at [875, 68] on button "New" at bounding box center [881, 62] width 35 height 20
click at [877, 79] on div "File Upload" at bounding box center [871, 84] width 56 height 19
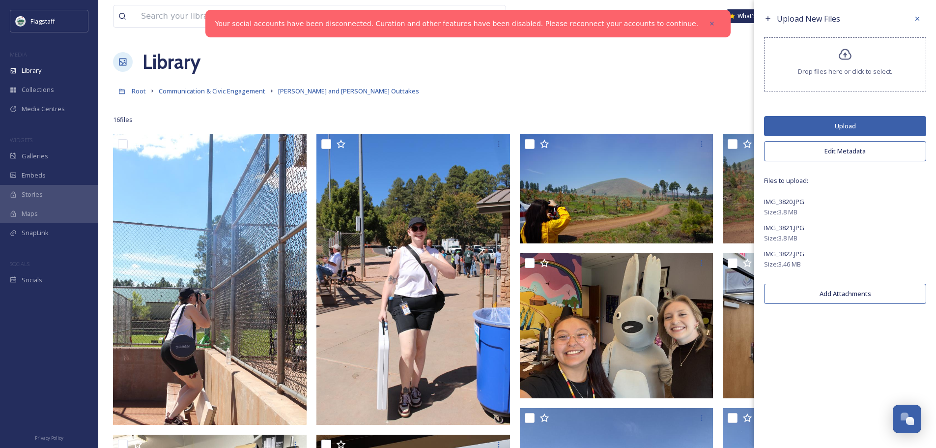
click at [869, 125] on button "Upload" at bounding box center [845, 126] width 162 height 20
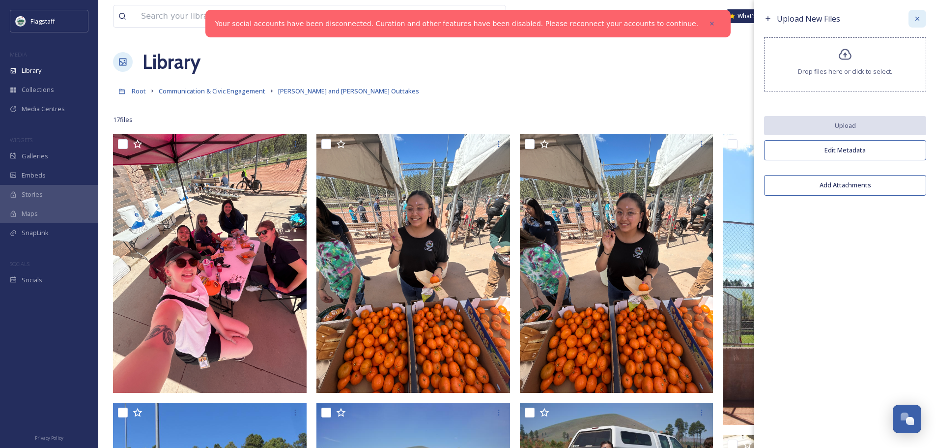
click at [918, 18] on icon at bounding box center [918, 19] width 8 height 8
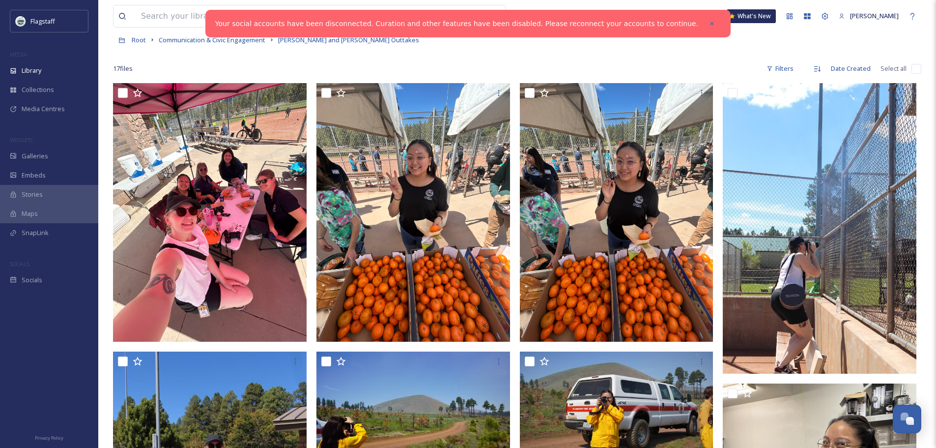
scroll to position [98, 0]
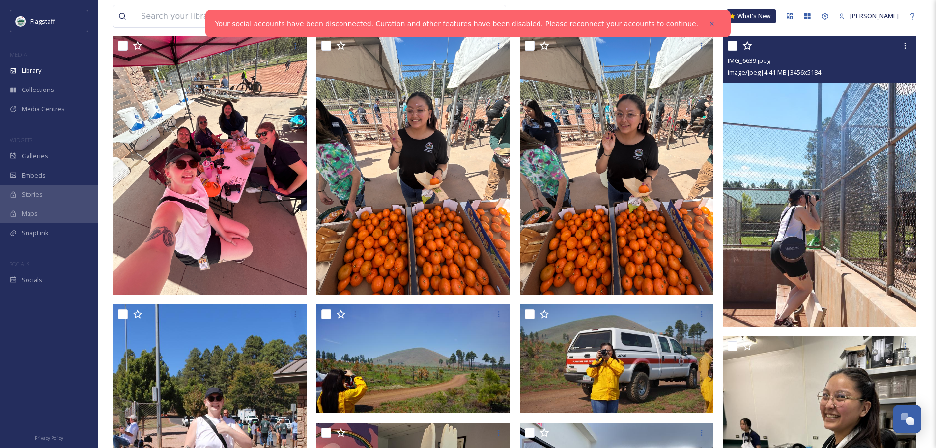
click at [781, 132] on img at bounding box center [820, 181] width 194 height 290
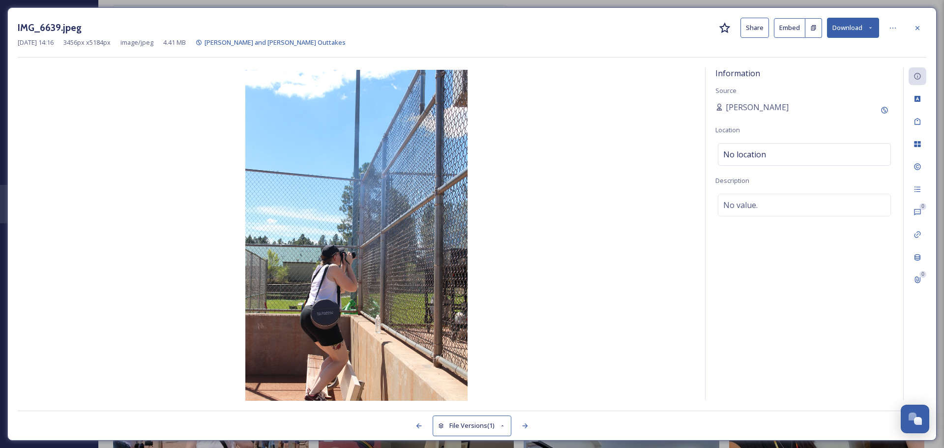
click at [849, 30] on button "Download" at bounding box center [853, 28] width 52 height 20
click at [912, 26] on div at bounding box center [917, 28] width 18 height 18
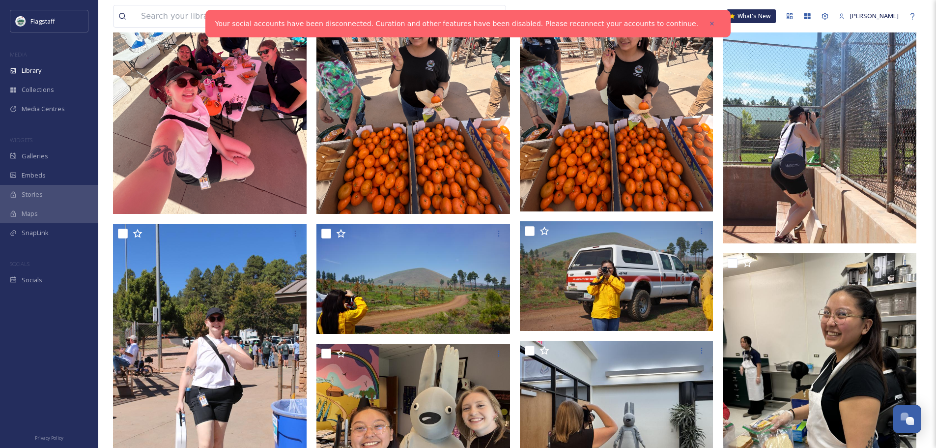
scroll to position [197, 0]
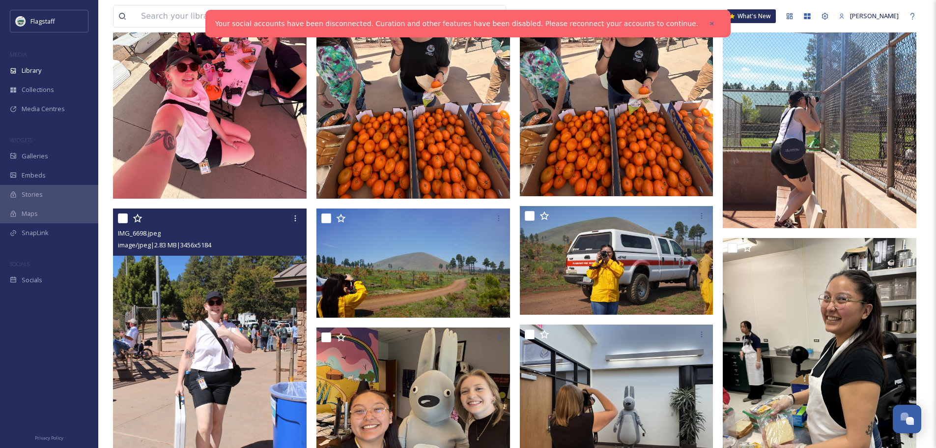
click at [235, 344] on img at bounding box center [210, 353] width 194 height 290
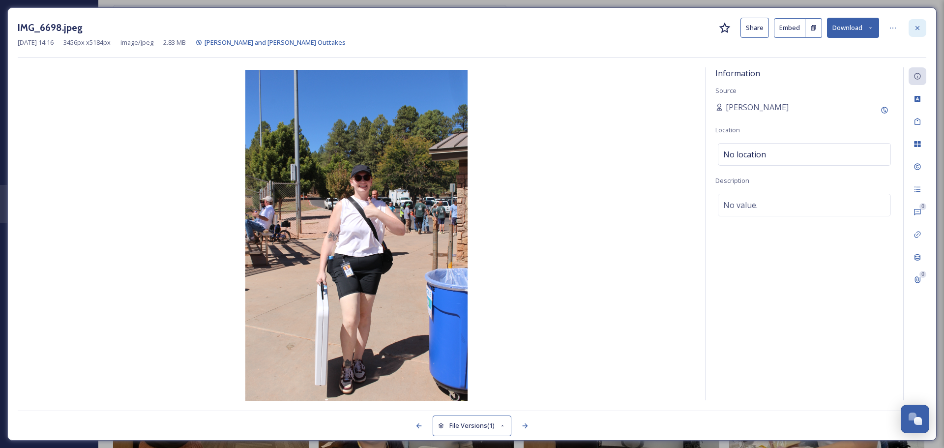
click at [913, 26] on icon at bounding box center [917, 28] width 8 height 8
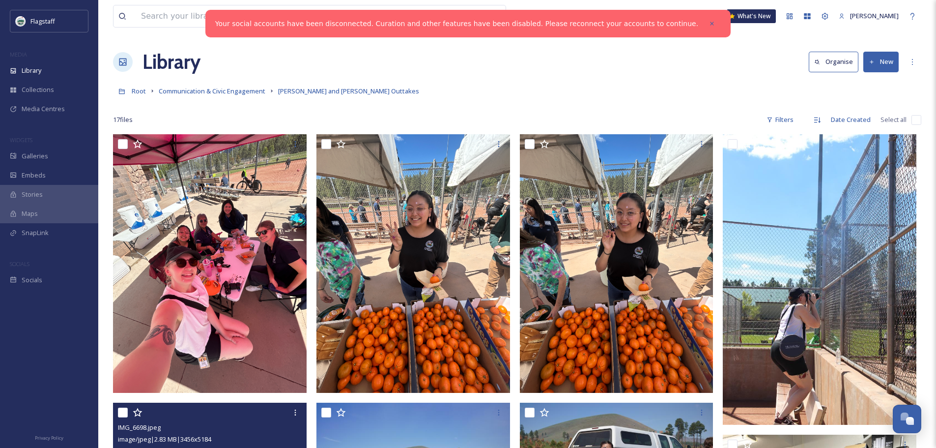
drag, startPoint x: 390, startPoint y: 75, endPoint x: 467, endPoint y: 64, distance: 78.3
click at [390, 75] on div "Library Organise New" at bounding box center [517, 61] width 809 height 29
click at [888, 62] on button "New" at bounding box center [881, 62] width 35 height 20
click at [883, 81] on span "File Upload" at bounding box center [877, 84] width 32 height 9
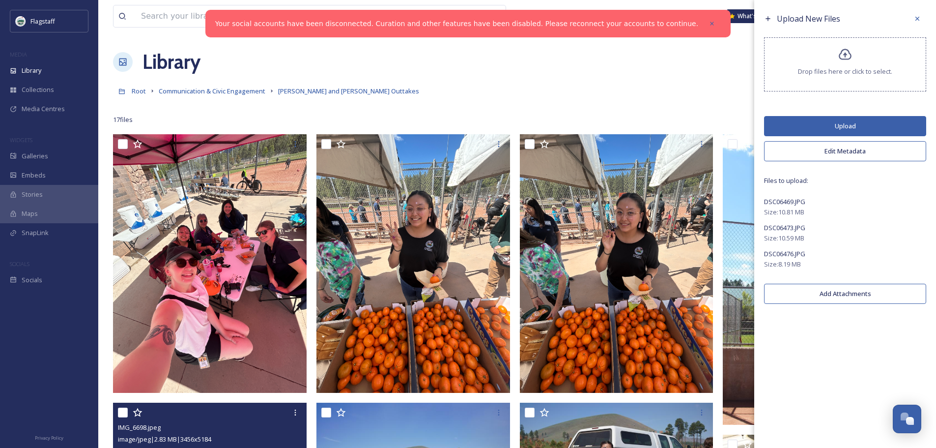
click at [860, 124] on button "Upload" at bounding box center [845, 126] width 162 height 20
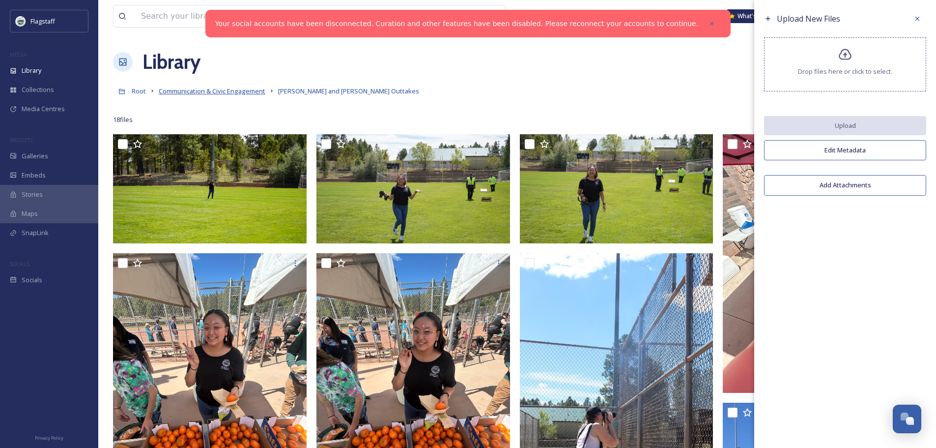
click at [215, 90] on span "Communication & Civic Engagement" at bounding box center [212, 91] width 107 height 9
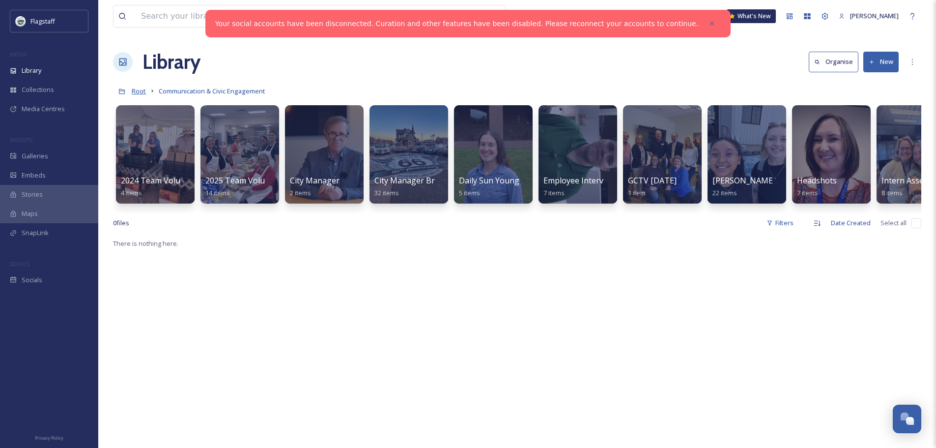
click at [138, 89] on span "Root" at bounding box center [139, 91] width 14 height 9
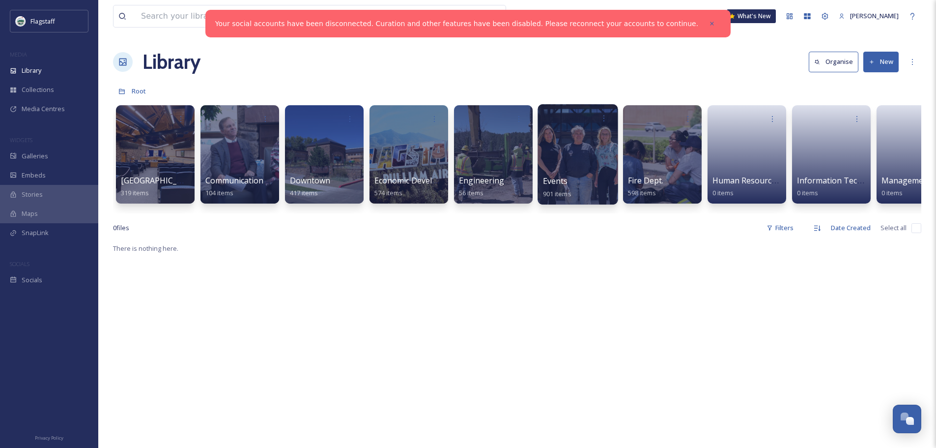
click at [581, 173] on div at bounding box center [578, 154] width 80 height 100
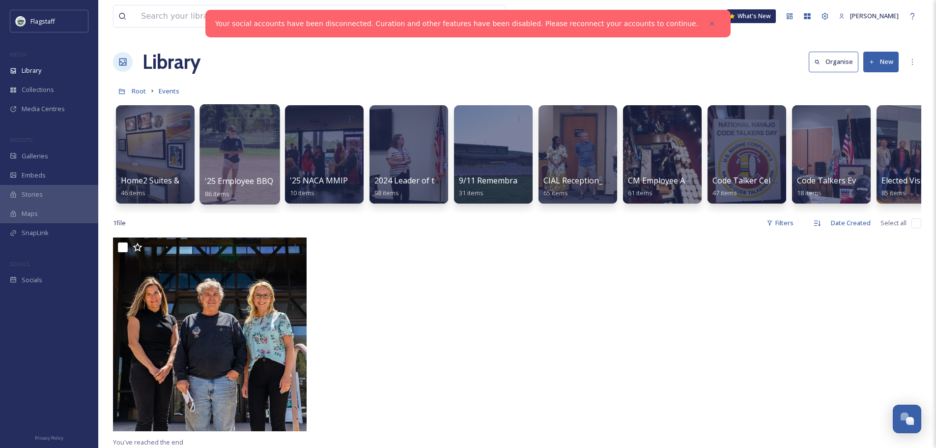
click at [231, 170] on div at bounding box center [240, 154] width 80 height 100
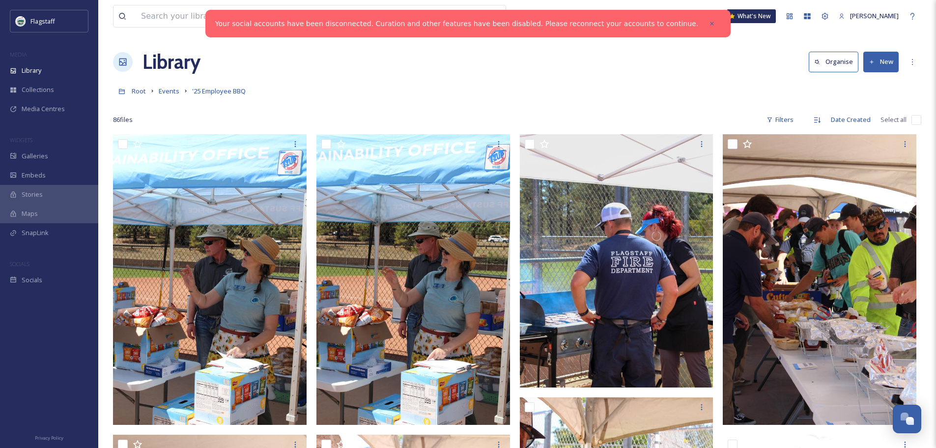
click at [883, 58] on button "New" at bounding box center [881, 62] width 35 height 20
click at [882, 84] on span "File Upload" at bounding box center [877, 84] width 32 height 9
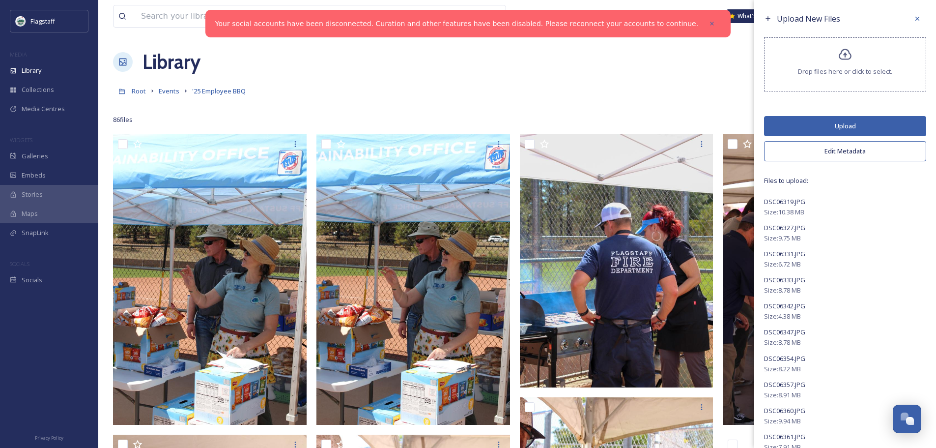
click at [850, 149] on button "Edit Metadata" at bounding box center [845, 151] width 162 height 20
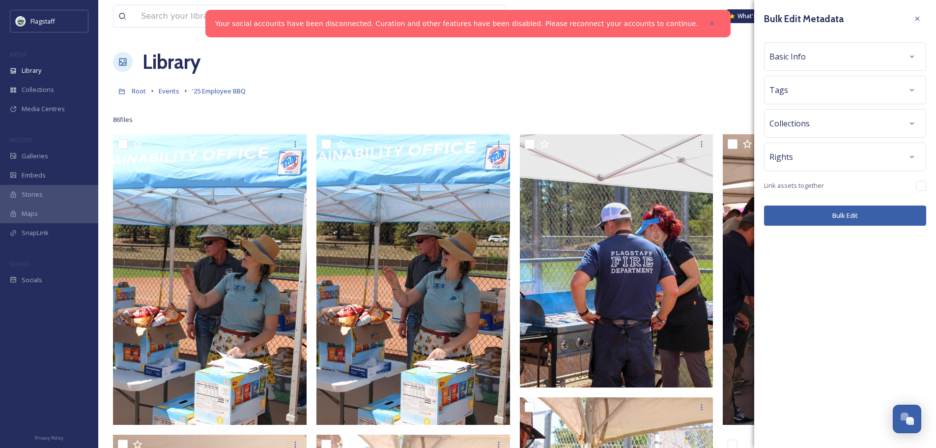
click at [850, 85] on div "Tags" at bounding box center [845, 90] width 151 height 18
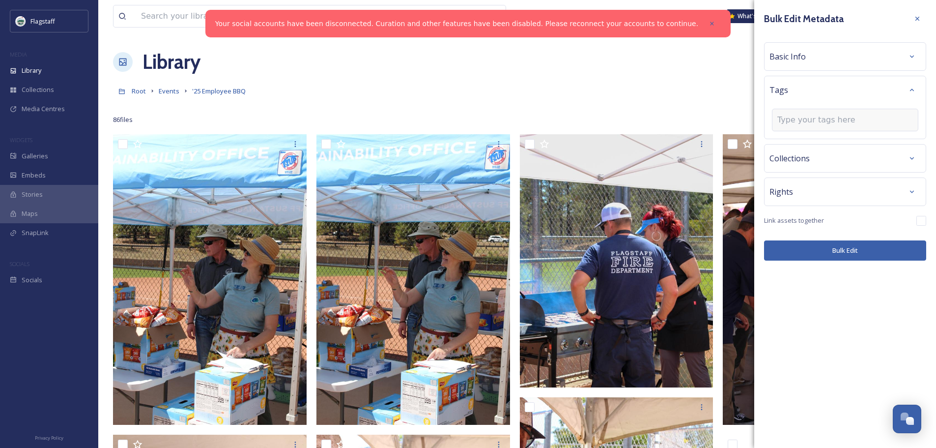
click at [838, 119] on input at bounding box center [827, 120] width 98 height 12
type input "Team"
click at [819, 164] on span "team volunteer" at bounding box center [800, 162] width 45 height 9
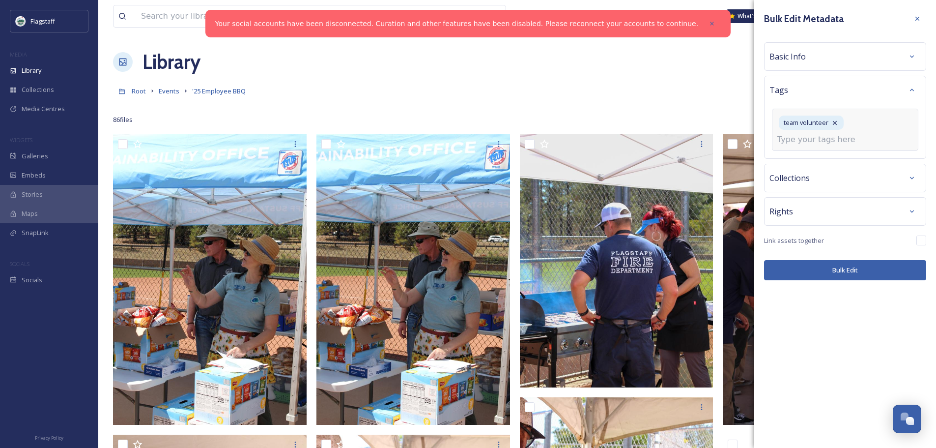
click at [812, 142] on input at bounding box center [827, 140] width 98 height 12
type input "team"
click at [813, 203] on span "Team building" at bounding box center [798, 201] width 41 height 9
click at [814, 144] on input at bounding box center [827, 140] width 98 height 12
type input "employee BBQ"
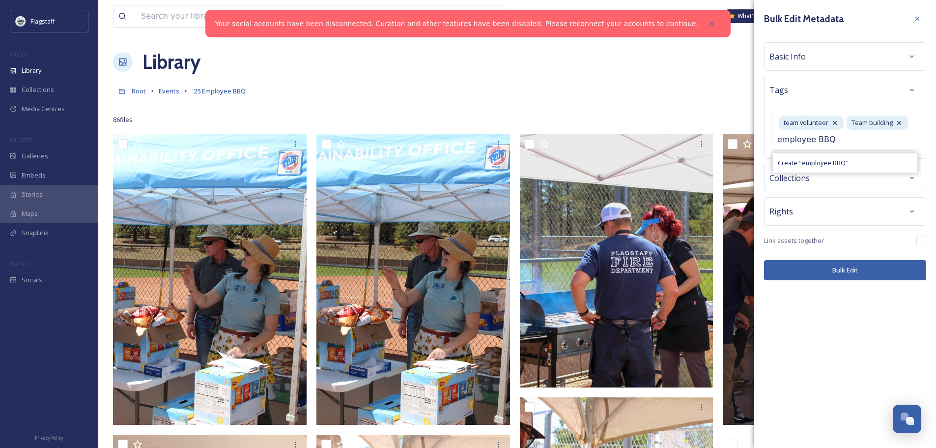
click at [828, 160] on span "Create " employee BBQ "" at bounding box center [813, 162] width 71 height 9
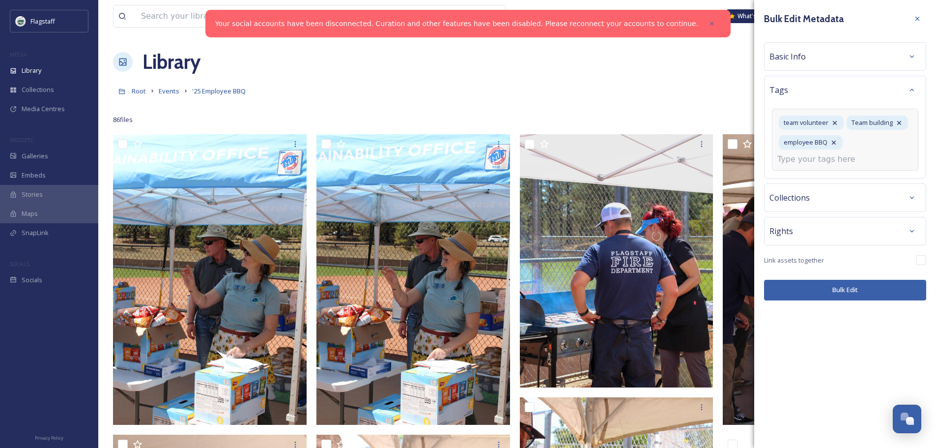
click at [837, 157] on input at bounding box center [827, 159] width 98 height 12
type input "bbq"
click at [830, 202] on div "Create " bbq "" at bounding box center [845, 202] width 145 height 19
click at [824, 158] on input at bounding box center [827, 159] width 98 height 12
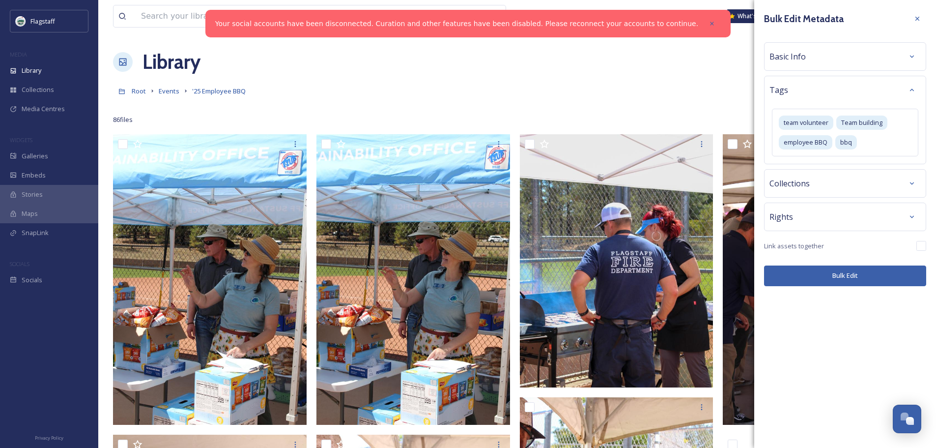
click at [873, 292] on div "Bulk Edit Metadata Basic Info Tags team volunteer Team building employee BBQ bb…" at bounding box center [846, 148] width 182 height 296
click at [867, 279] on button "Bulk Edit" at bounding box center [845, 275] width 162 height 20
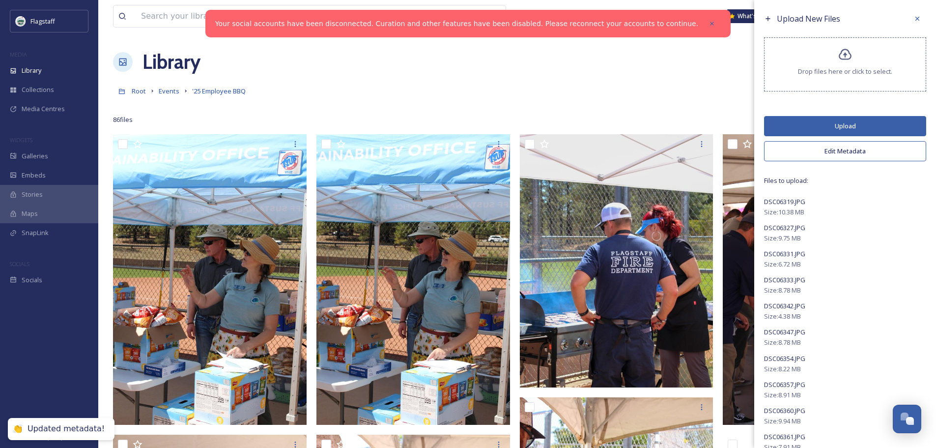
click at [835, 124] on button "Upload" at bounding box center [845, 126] width 162 height 20
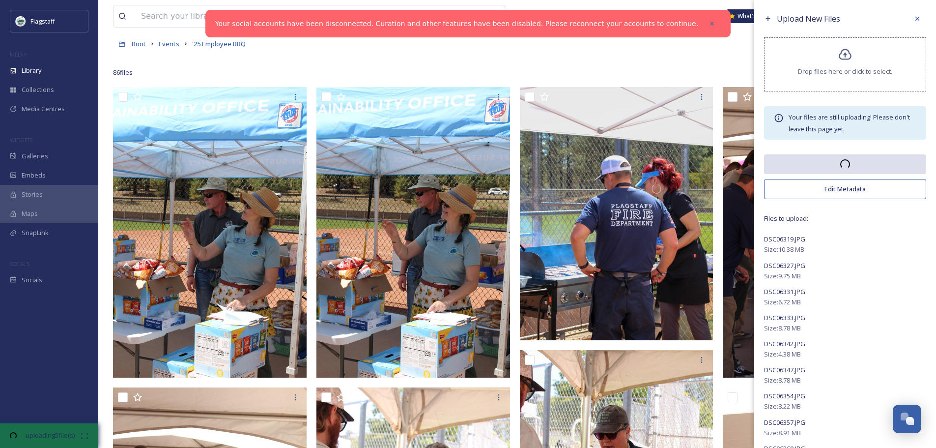
scroll to position [98, 0]
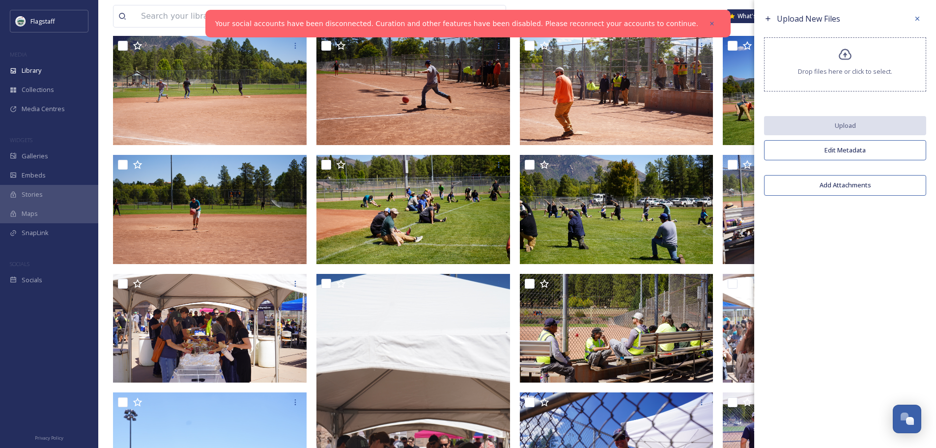
click at [719, 24] on div "View all files What's New Amanda Macholl" at bounding box center [517, 16] width 809 height 32
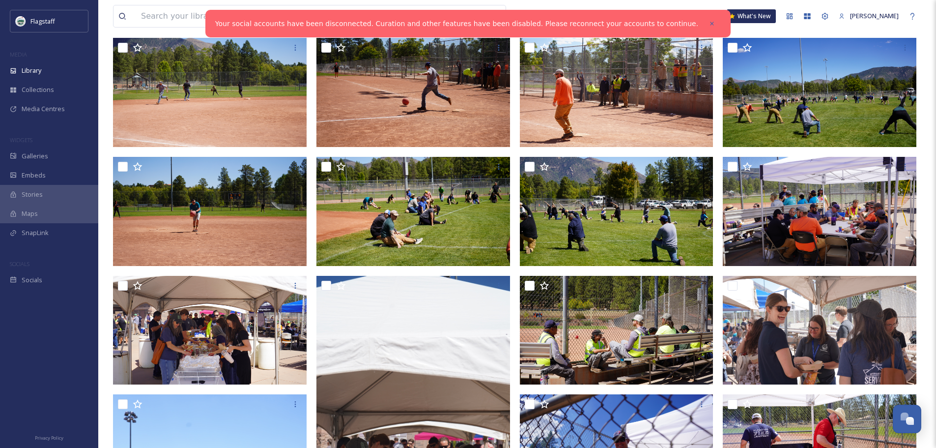
scroll to position [0, 0]
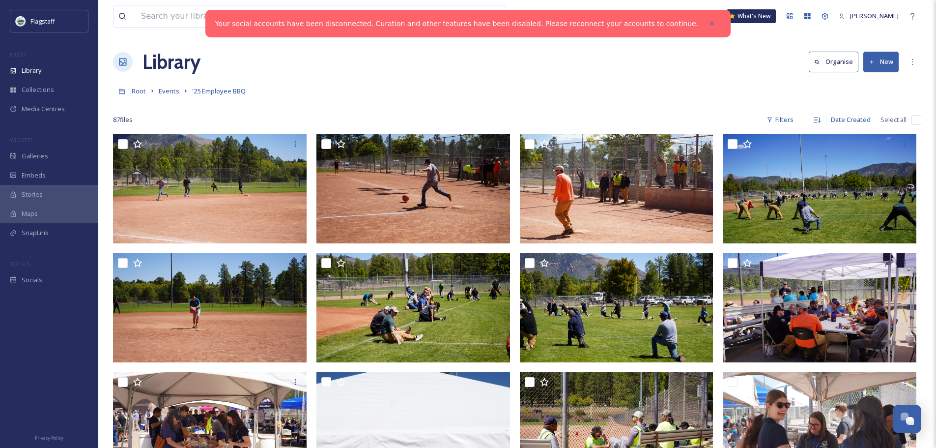
click at [701, 73] on div "Library Organise New" at bounding box center [517, 61] width 809 height 29
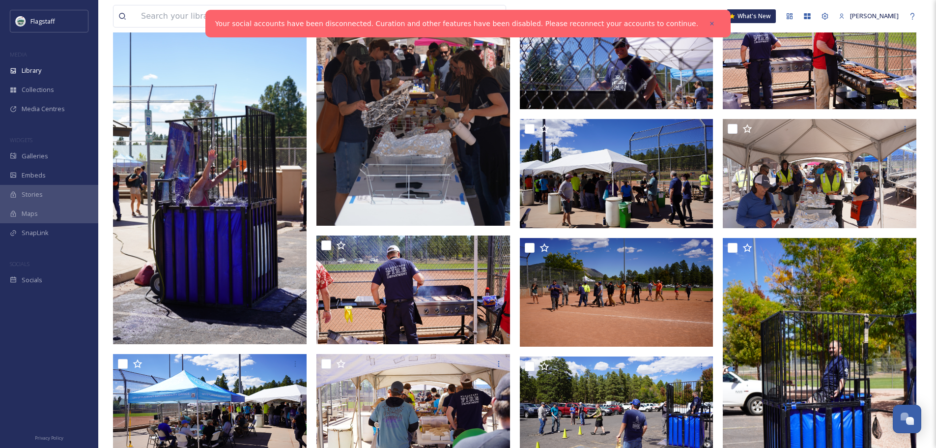
scroll to position [492, 0]
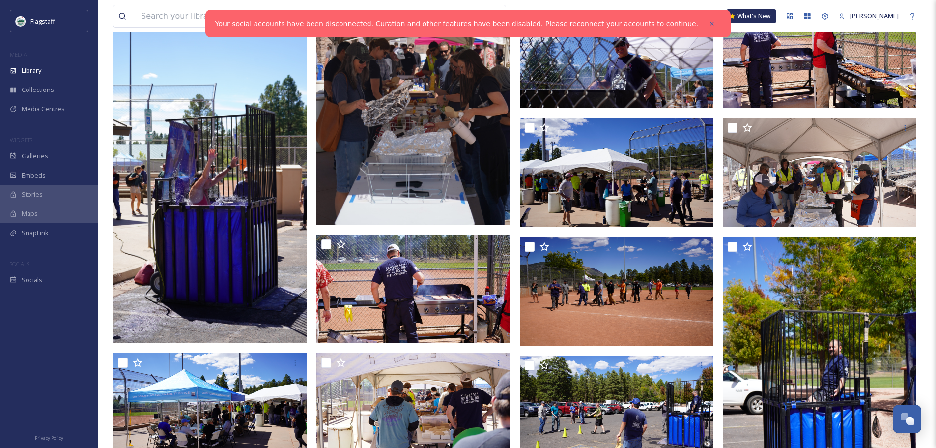
click at [717, 8] on div "View all files What's New Amanda Macholl" at bounding box center [517, 16] width 809 height 32
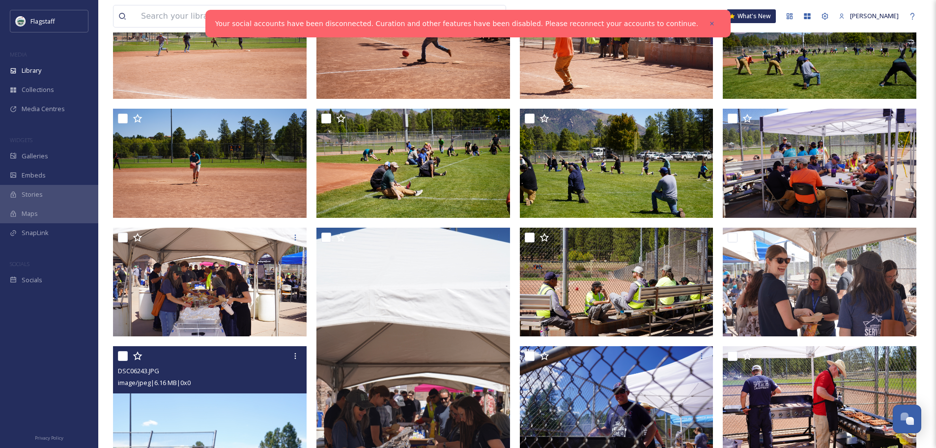
scroll to position [0, 0]
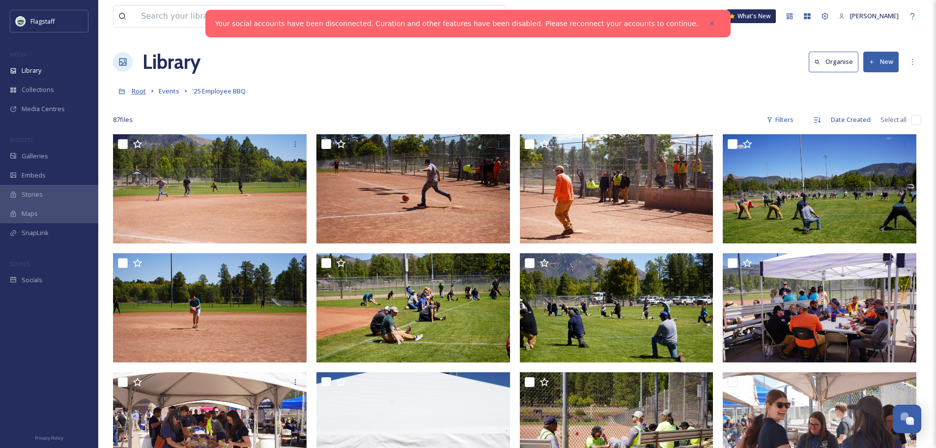
click at [144, 89] on span "Root" at bounding box center [139, 91] width 14 height 9
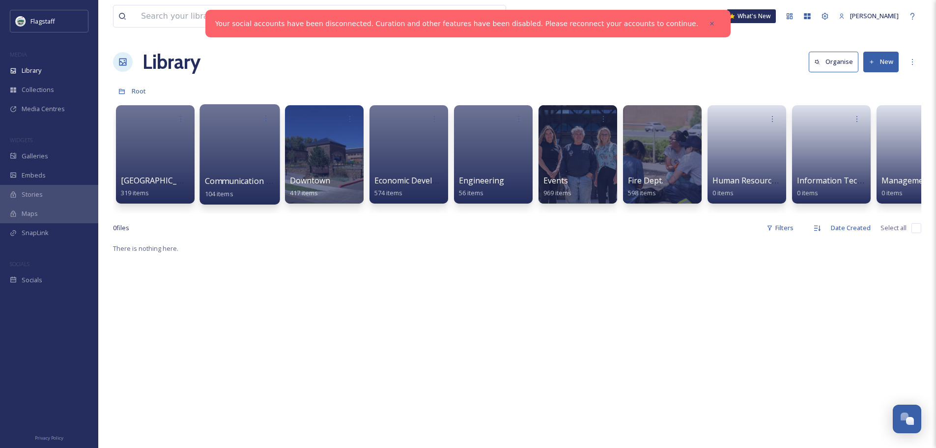
click at [256, 171] on div at bounding box center [240, 154] width 80 height 100
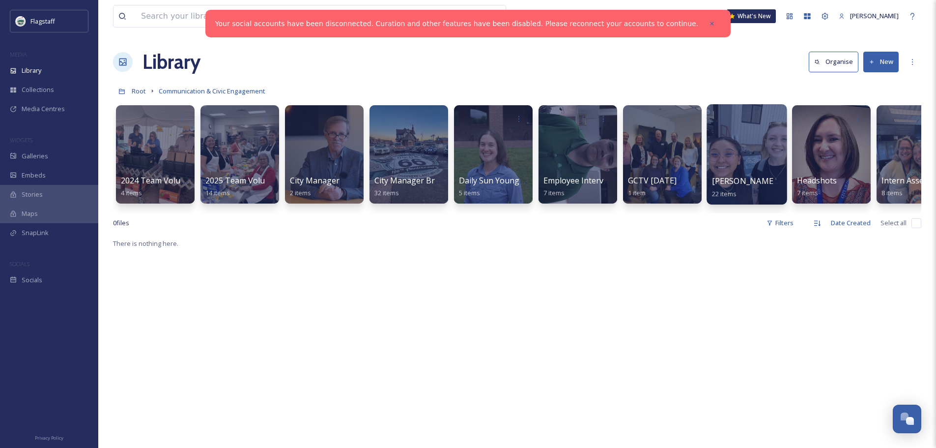
click at [759, 151] on div at bounding box center [747, 154] width 80 height 100
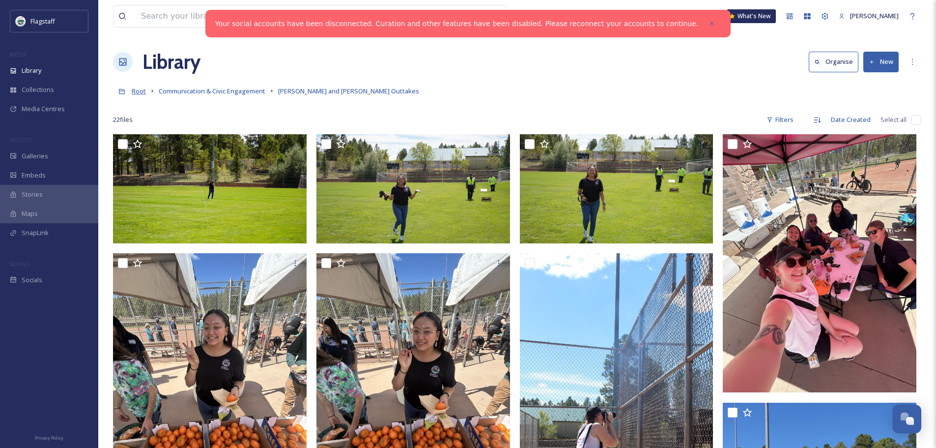
click at [139, 93] on span "Root" at bounding box center [139, 91] width 14 height 9
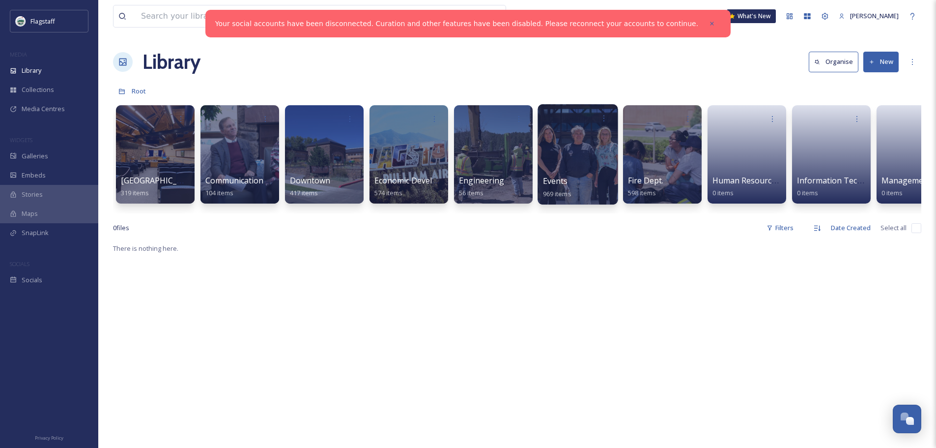
click at [588, 167] on div at bounding box center [578, 154] width 80 height 100
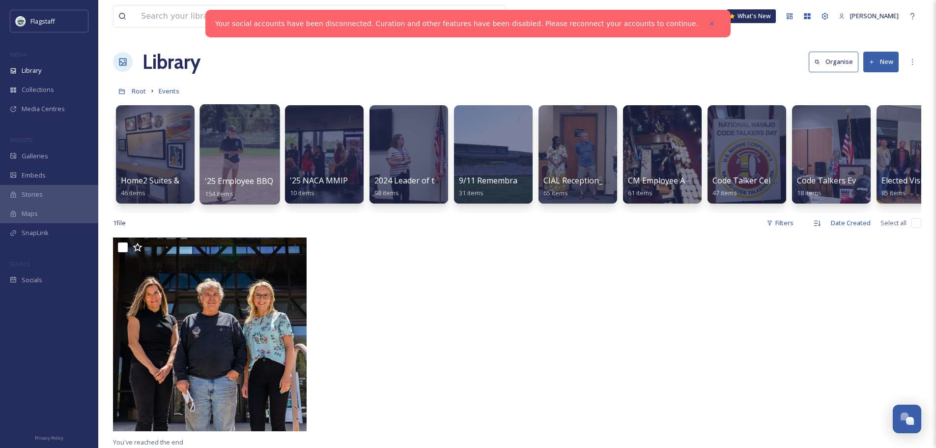
click at [242, 179] on span "'25 Employee BBQ" at bounding box center [239, 180] width 69 height 11
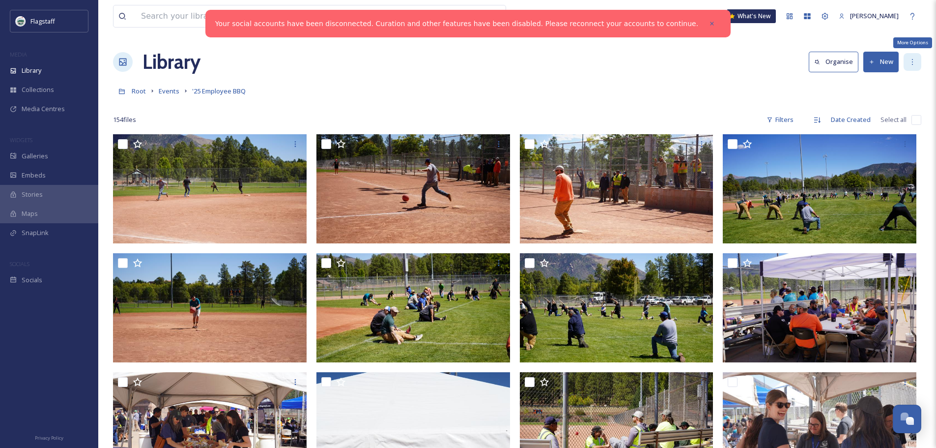
click at [916, 58] on icon at bounding box center [913, 62] width 8 height 8
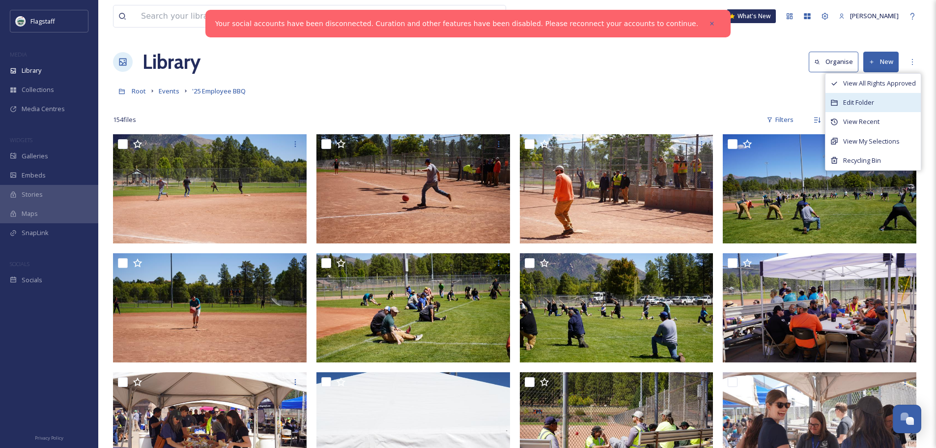
click at [884, 99] on div "Edit Folder" at bounding box center [873, 102] width 95 height 19
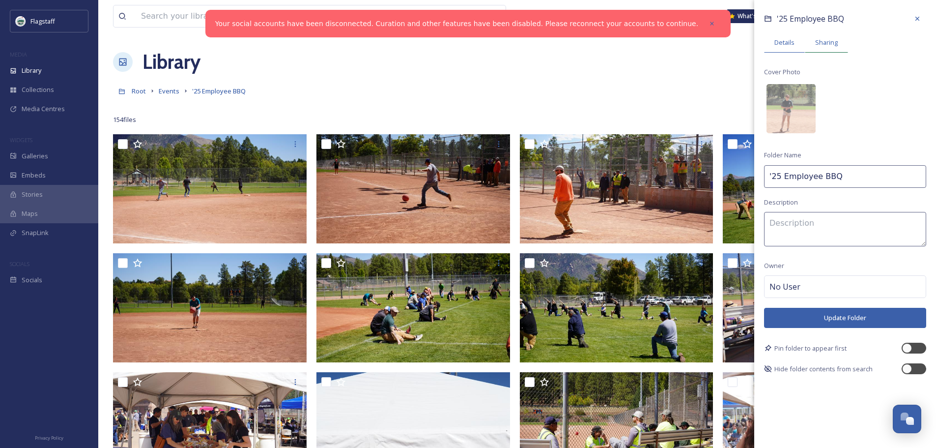
click at [830, 41] on span "Sharing" at bounding box center [826, 42] width 23 height 9
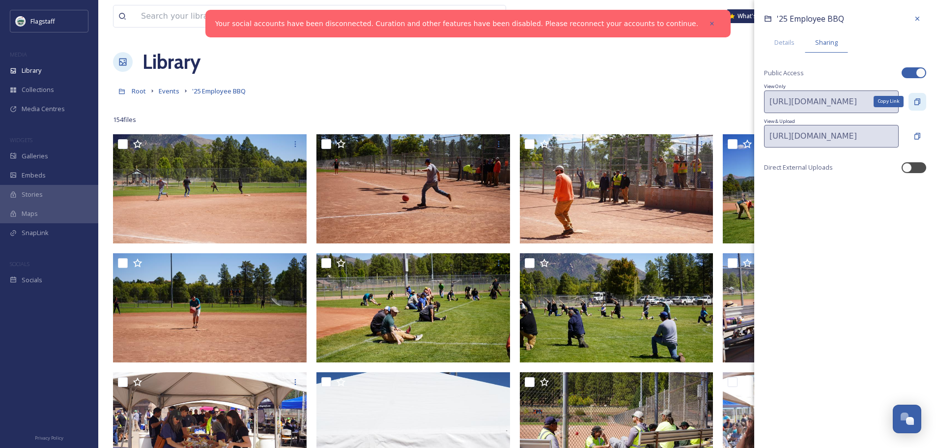
click at [918, 104] on icon at bounding box center [918, 102] width 8 height 8
click at [916, 18] on icon at bounding box center [918, 19] width 8 height 8
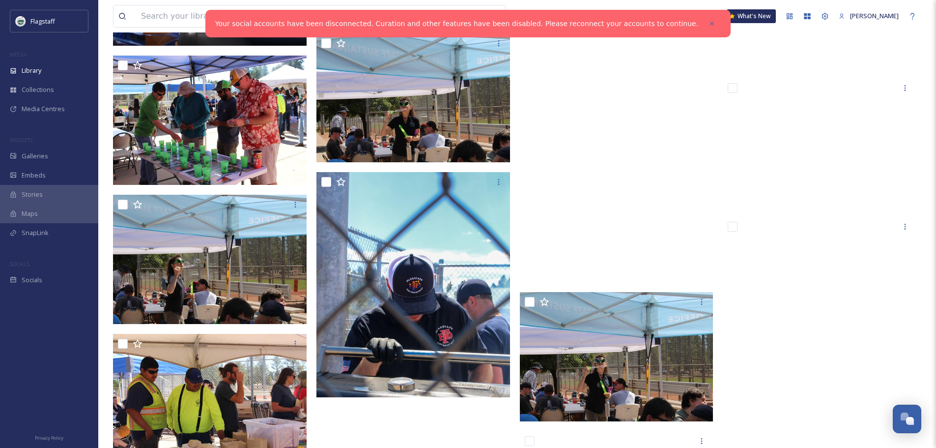
scroll to position [985, 0]
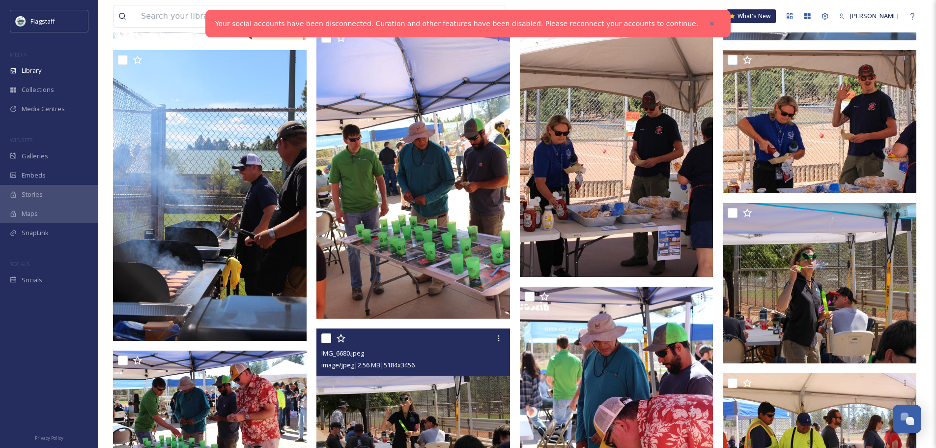
click at [380, 371] on div "IMG_6680.jpeg image/jpeg | 2.56 MB | 5184 x 3456" at bounding box center [414, 351] width 194 height 47
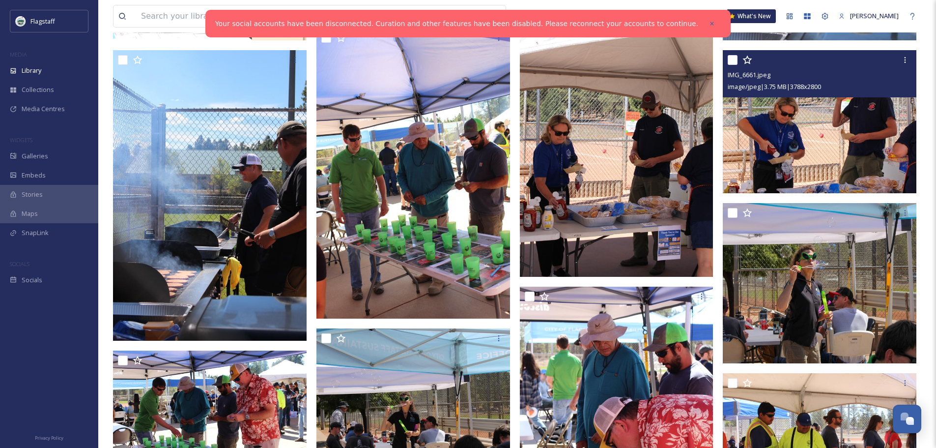
click at [842, 121] on img at bounding box center [820, 121] width 194 height 143
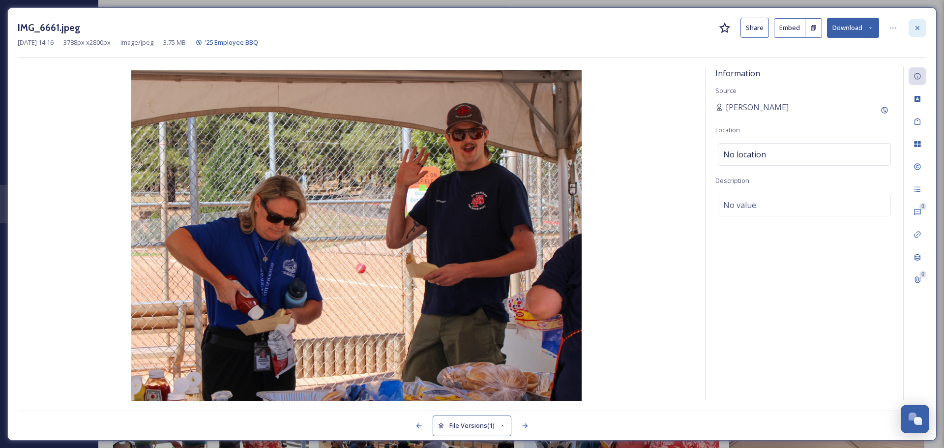
click at [918, 26] on icon at bounding box center [917, 28] width 8 height 8
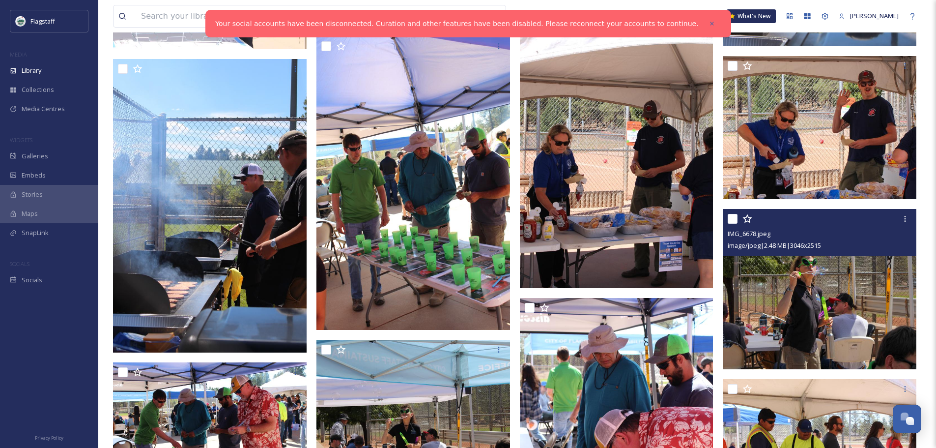
click at [841, 285] on img at bounding box center [820, 289] width 194 height 160
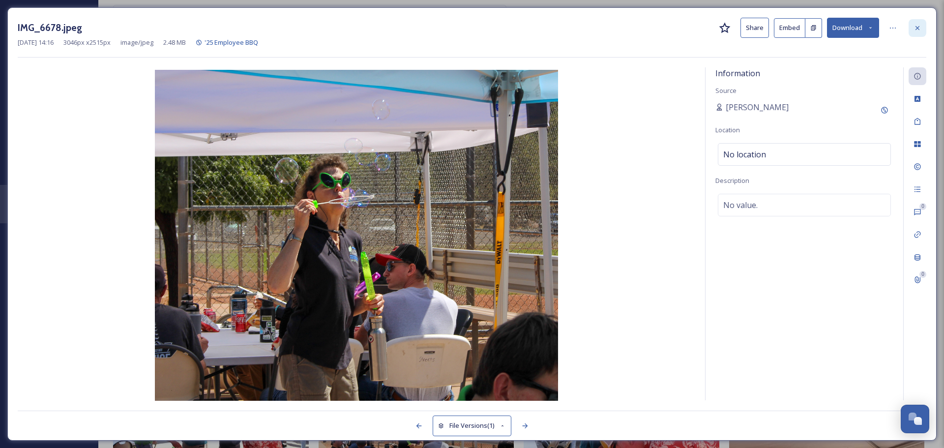
click at [917, 29] on icon at bounding box center [917, 28] width 8 height 8
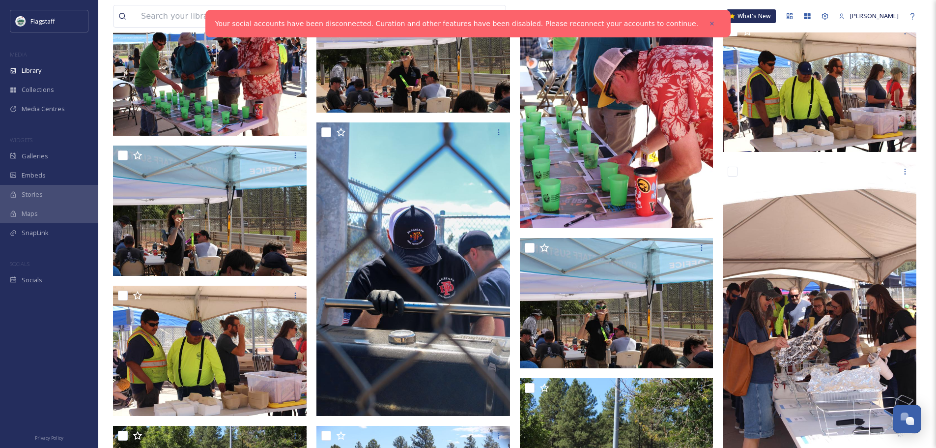
scroll to position [1427, 0]
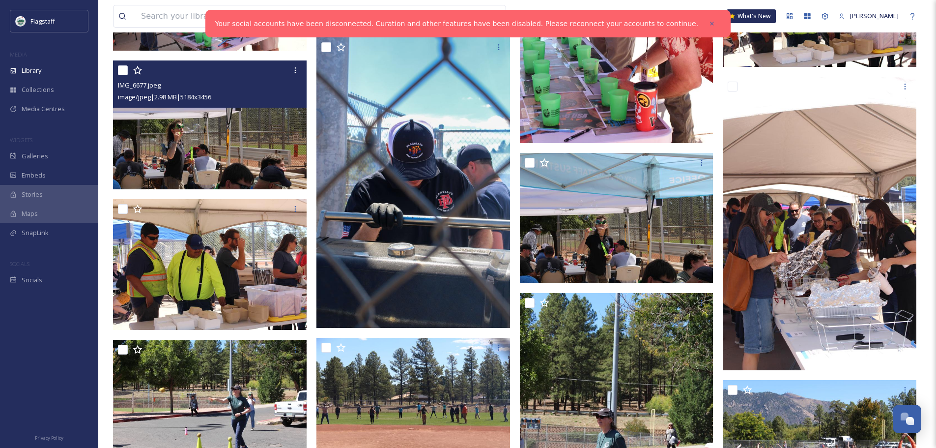
click at [246, 162] on img at bounding box center [210, 124] width 194 height 129
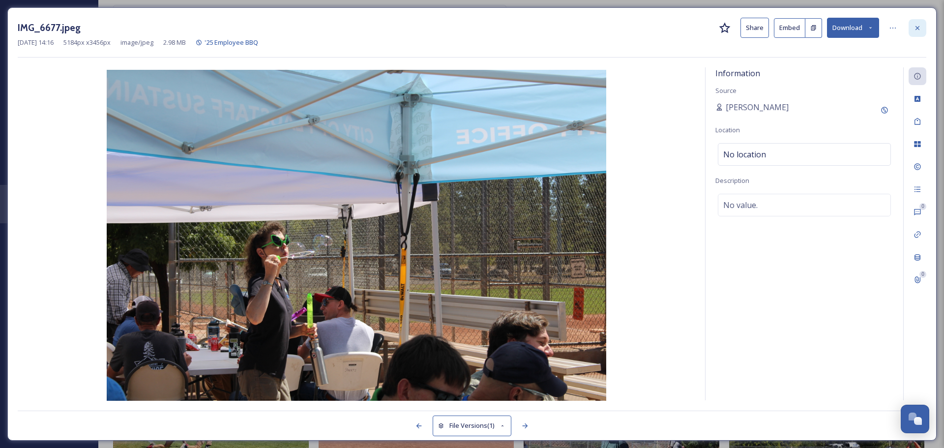
click at [914, 30] on icon at bounding box center [917, 28] width 8 height 8
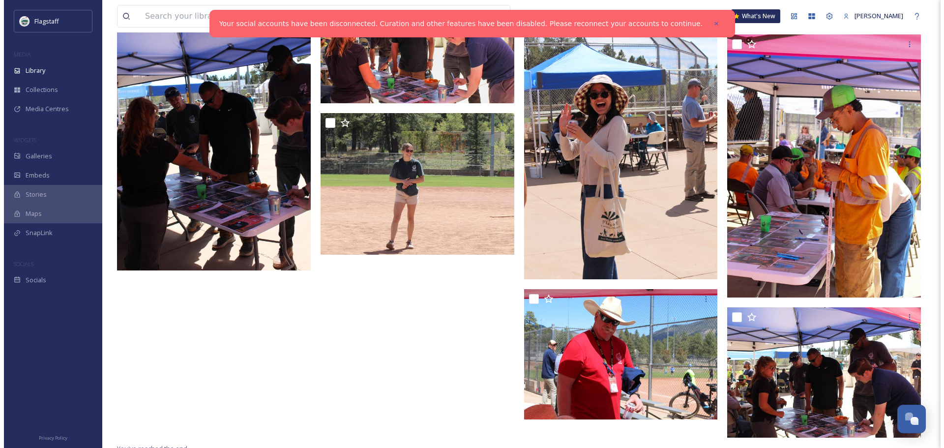
scroll to position [4741, 0]
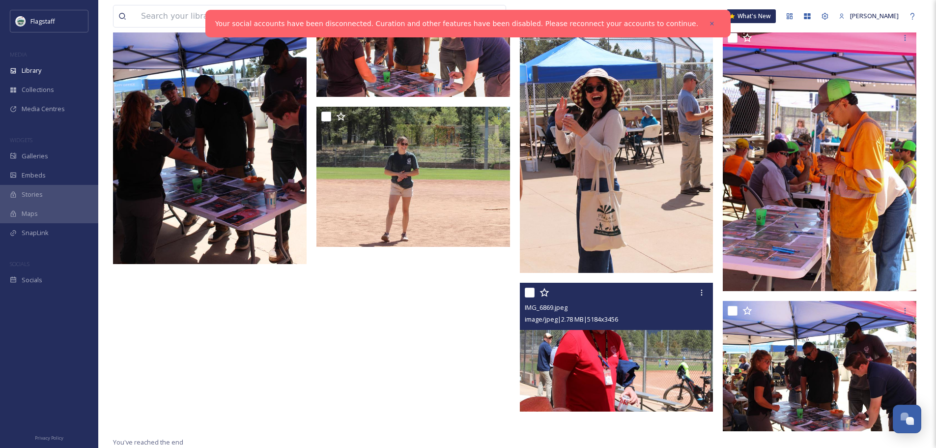
click at [572, 339] on img at bounding box center [617, 347] width 194 height 129
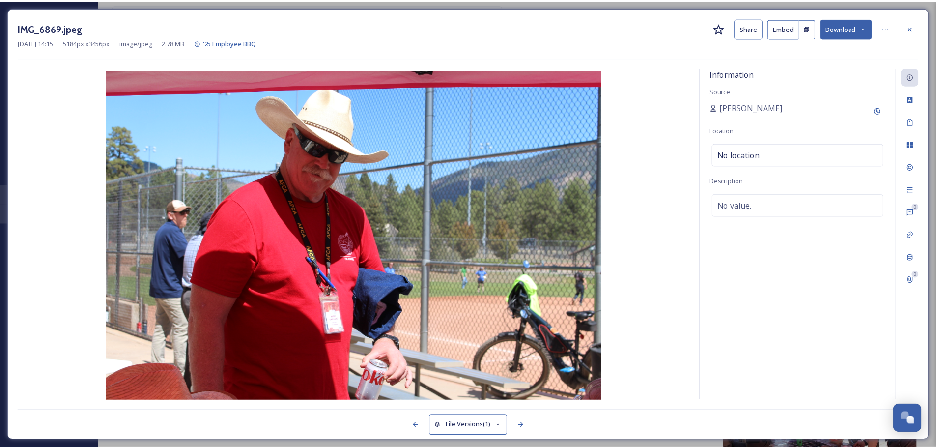
scroll to position [4748, 0]
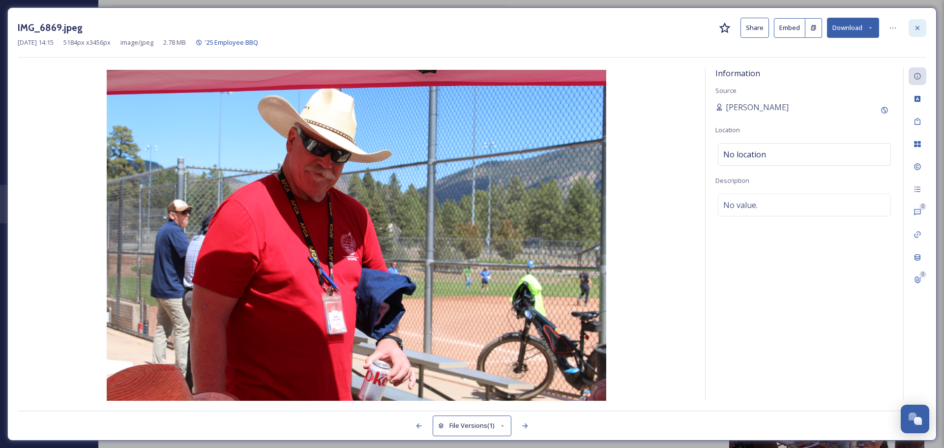
click at [918, 27] on icon at bounding box center [917, 28] width 4 height 4
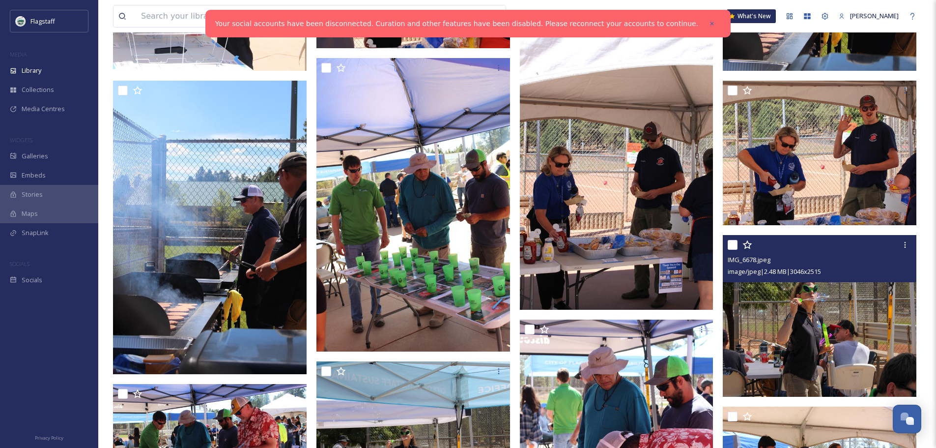
scroll to position [619, 0]
